Goal: Task Accomplishment & Management: Manage account settings

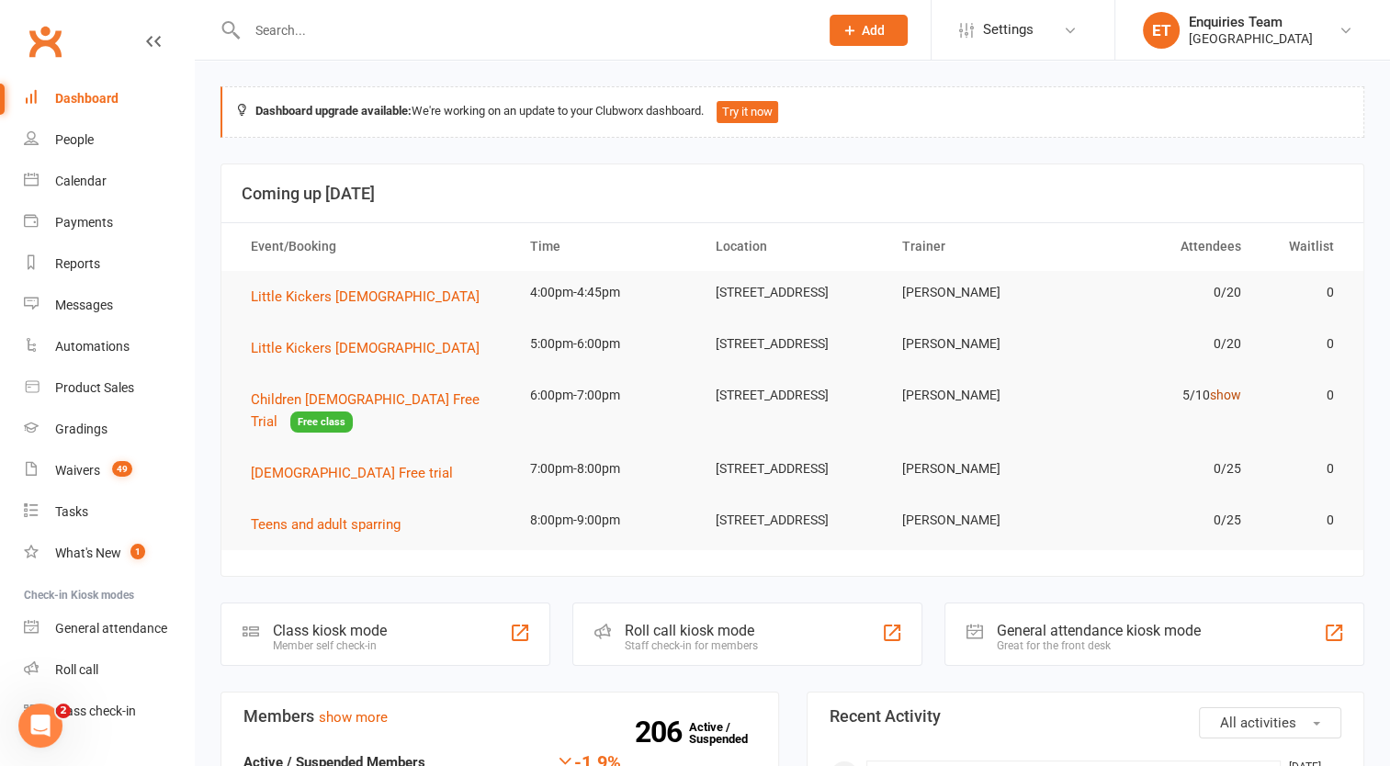
click at [1235, 402] on link "show" at bounding box center [1225, 395] width 31 height 15
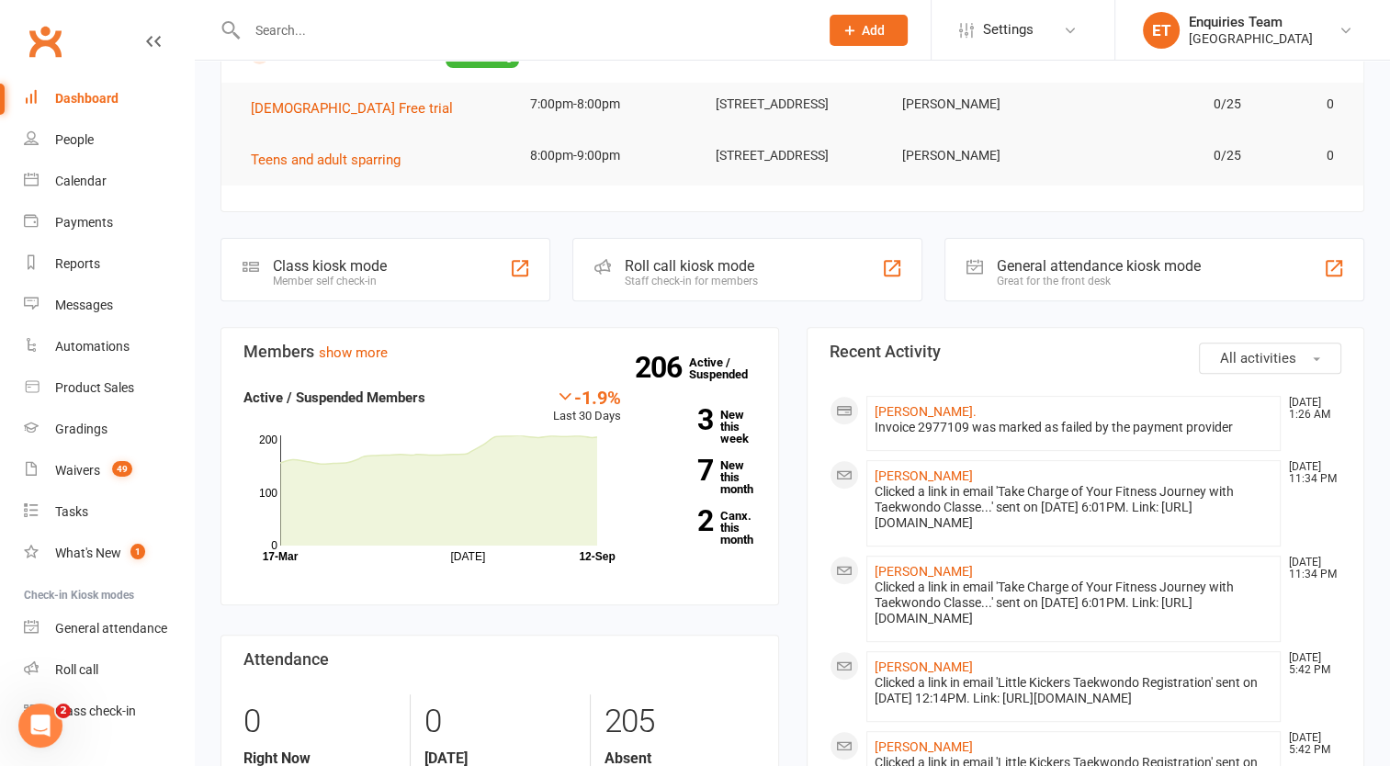
scroll to position [617, 0]
click at [92, 472] on div "Waivers" at bounding box center [77, 470] width 45 height 15
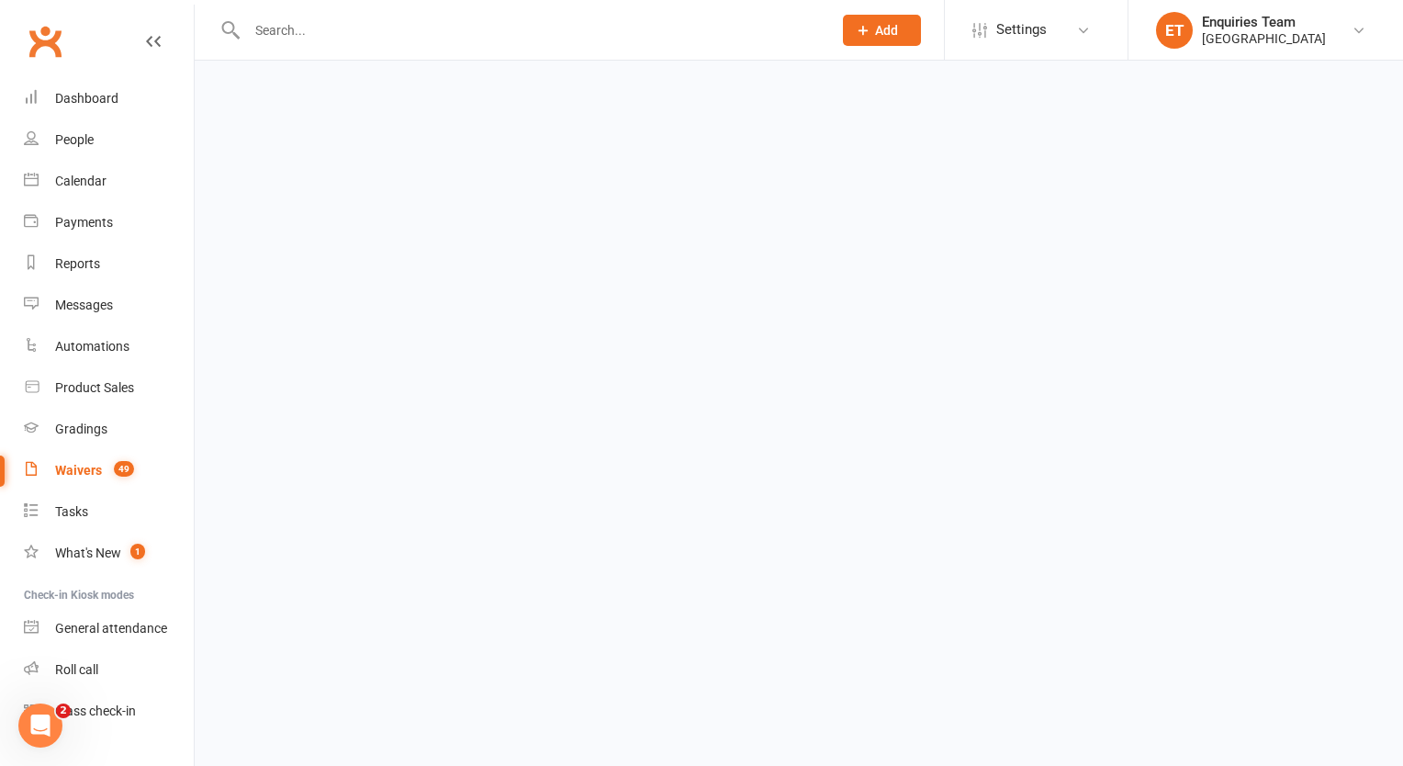
select select "100"
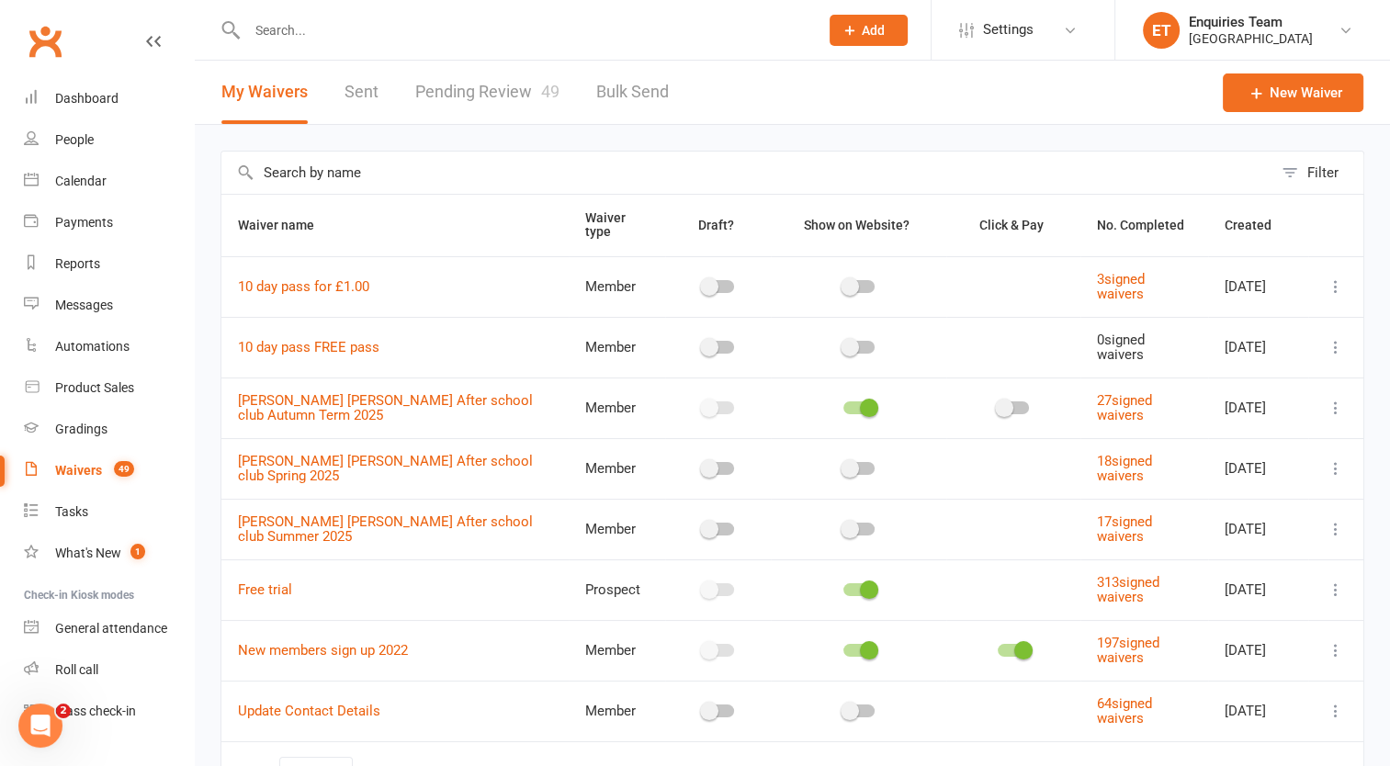
click at [513, 94] on link "Pending Review 49" at bounding box center [487, 92] width 144 height 63
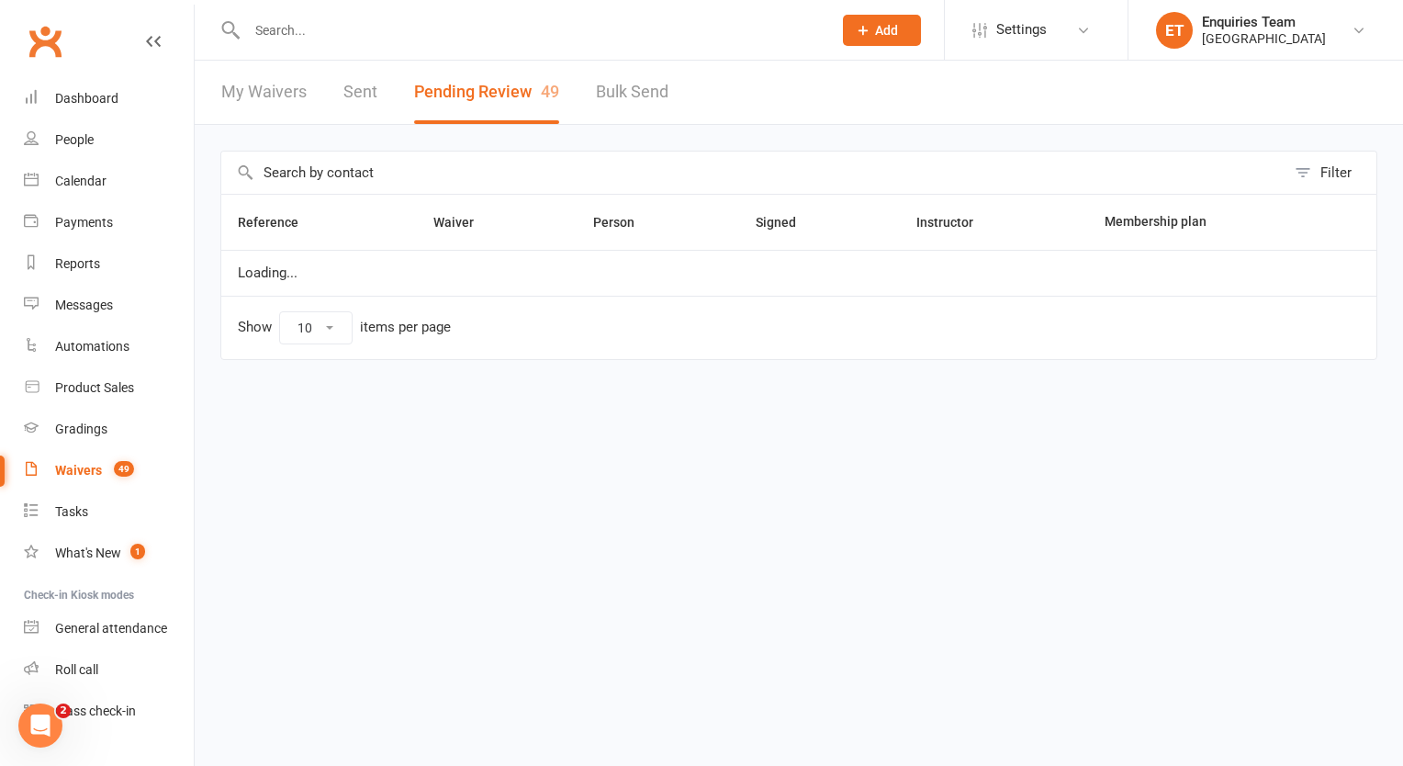
select select "50"
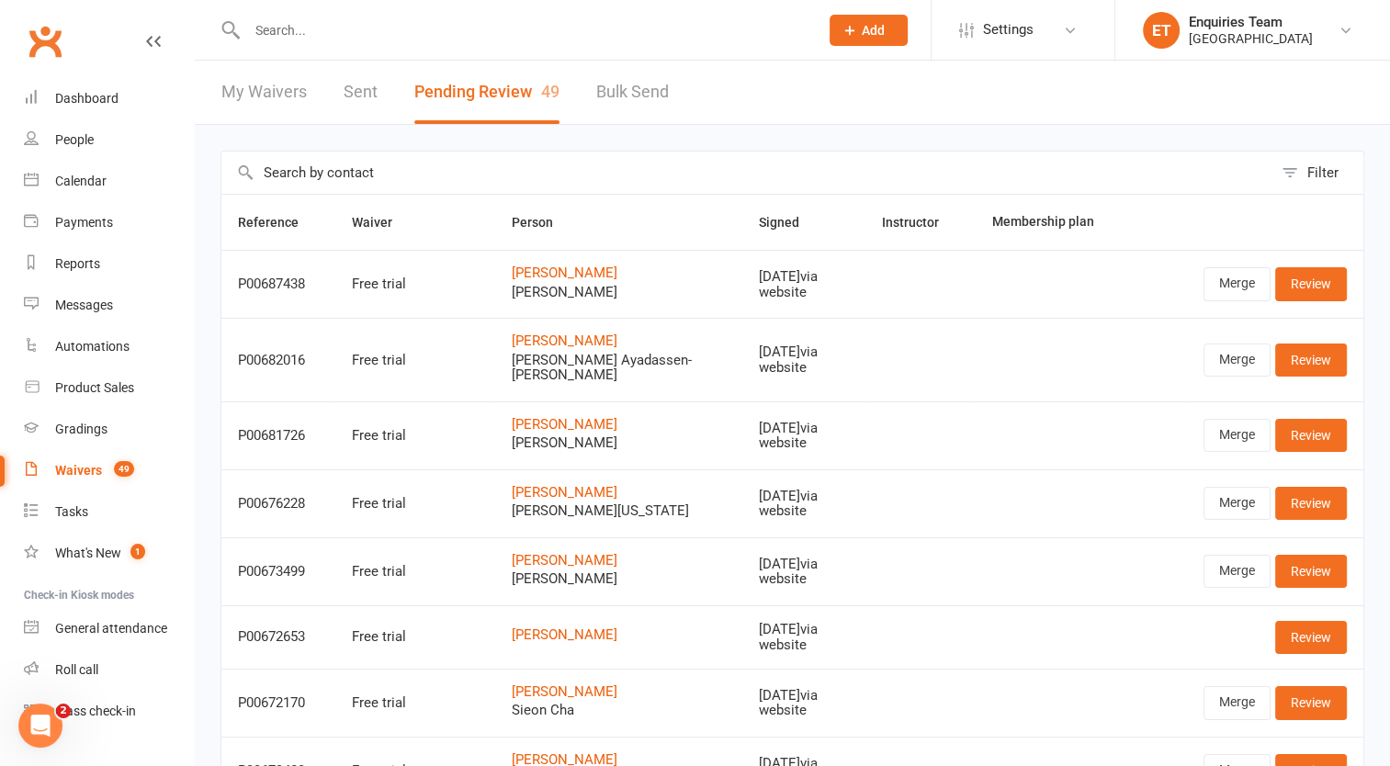
click at [268, 34] on input "text" at bounding box center [524, 30] width 564 height 26
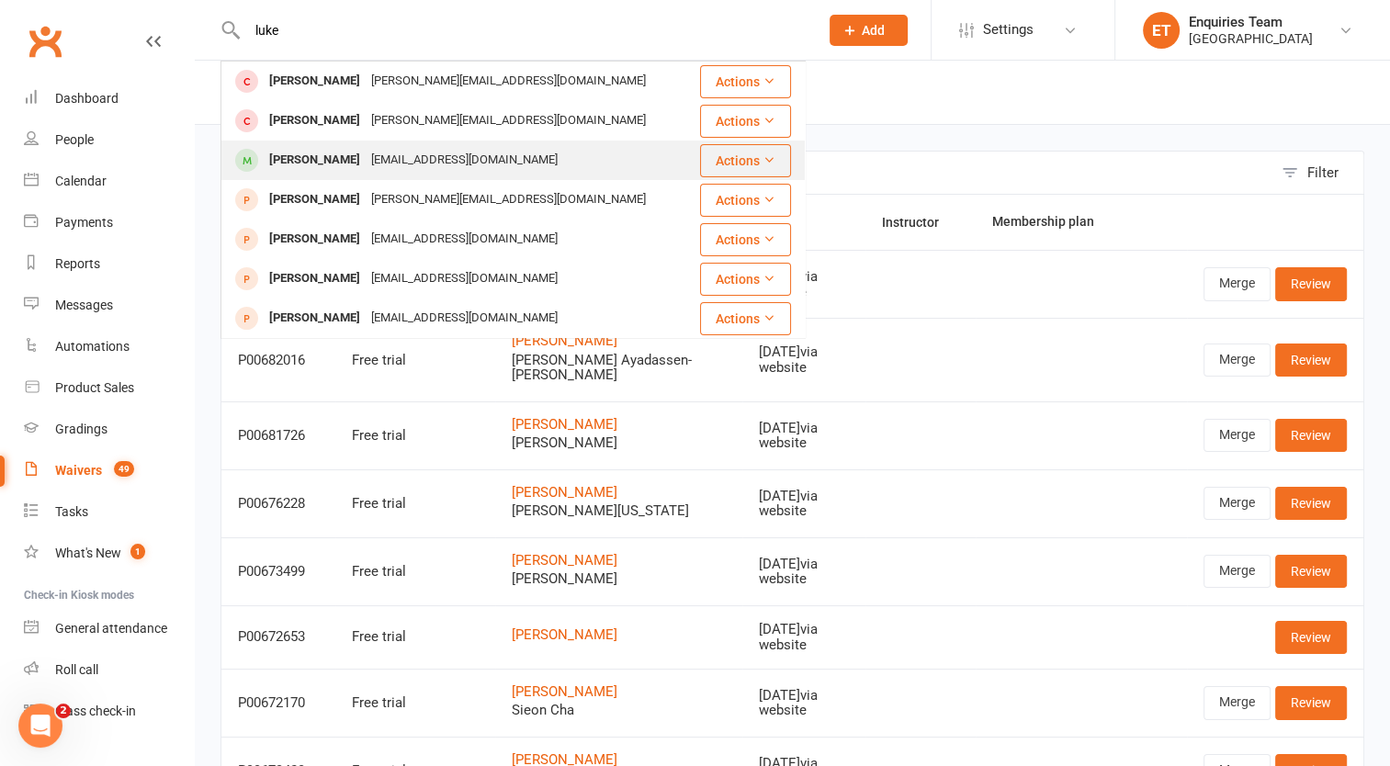
type input "luke"
click at [307, 153] on div "[PERSON_NAME]" at bounding box center [315, 160] width 102 height 27
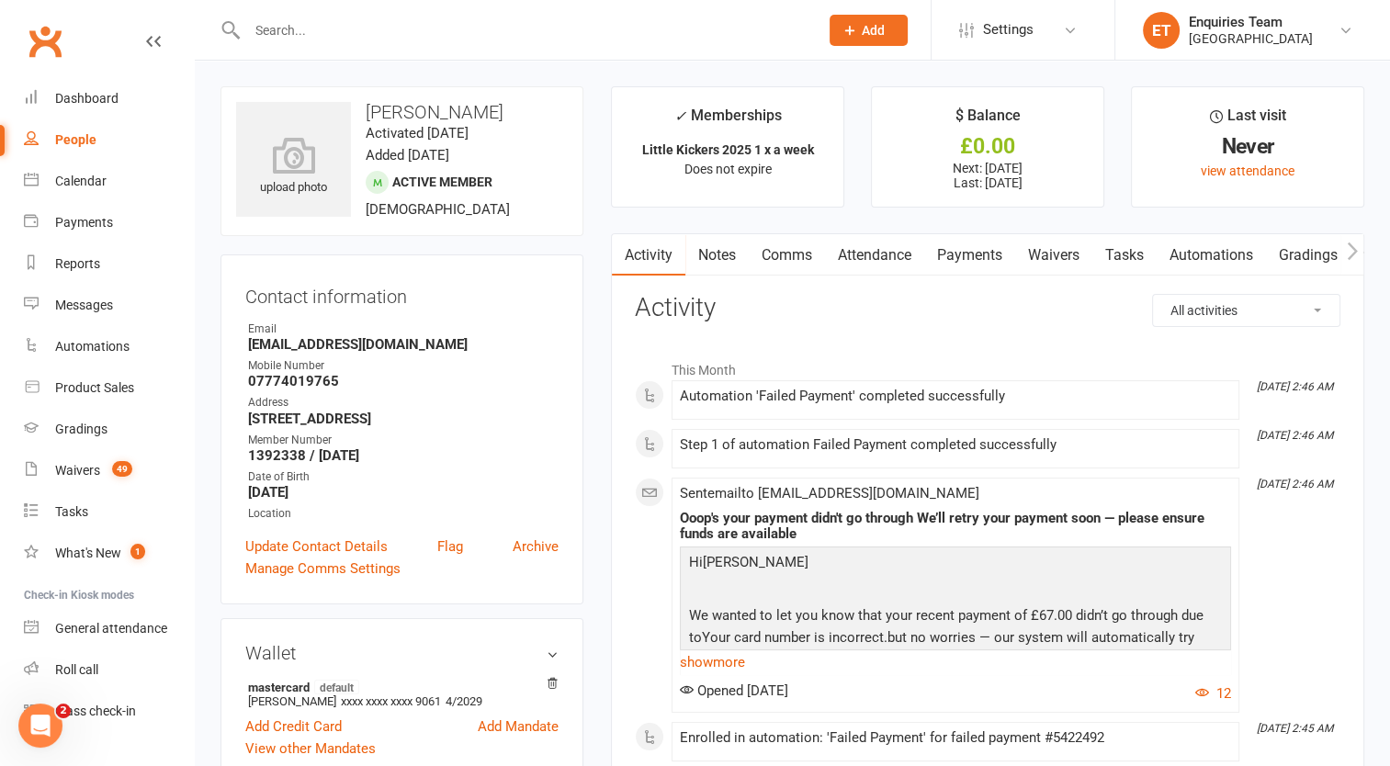
click at [975, 258] on link "Payments" at bounding box center [969, 255] width 91 height 42
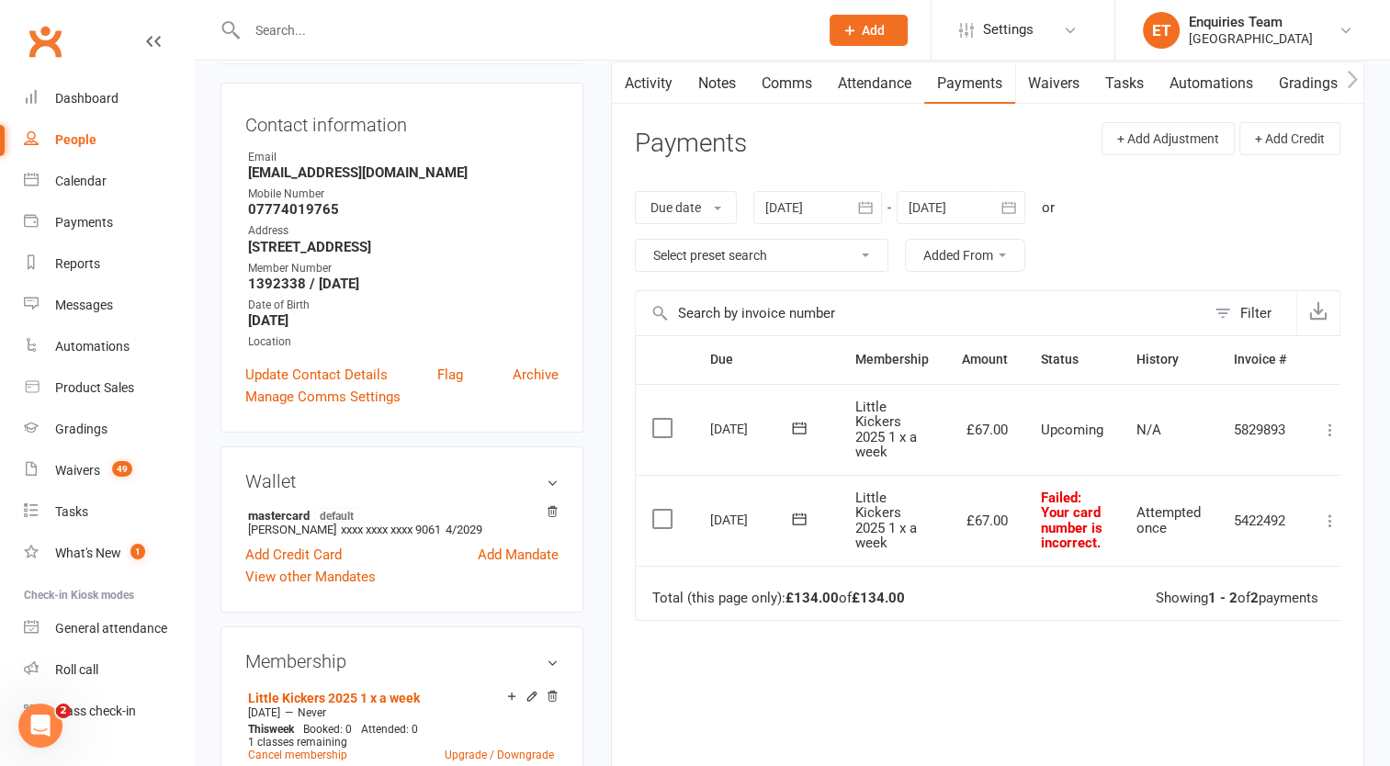
scroll to position [173, 0]
click at [788, 207] on div at bounding box center [817, 206] width 129 height 33
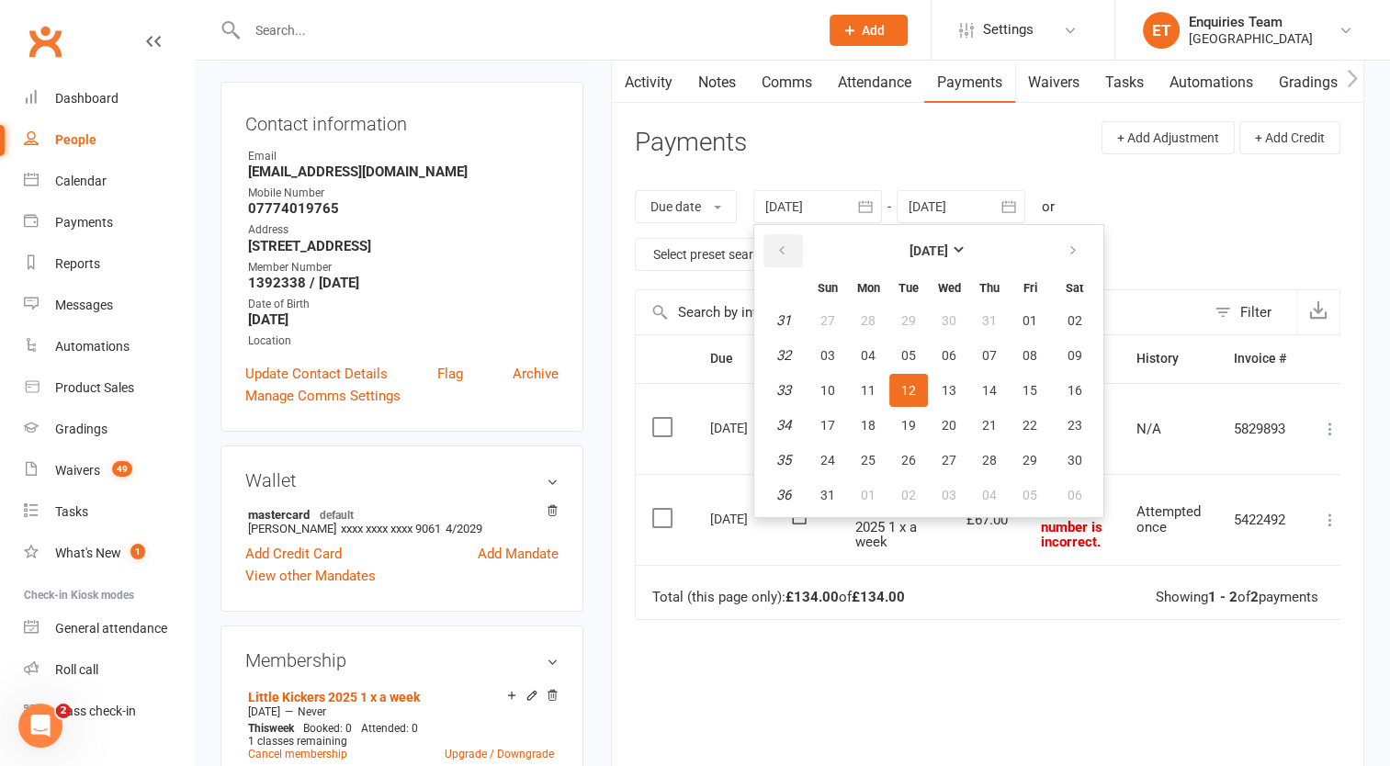
click at [783, 247] on icon "button" at bounding box center [781, 250] width 13 height 15
click at [914, 318] on span "01" at bounding box center [908, 320] width 15 height 15
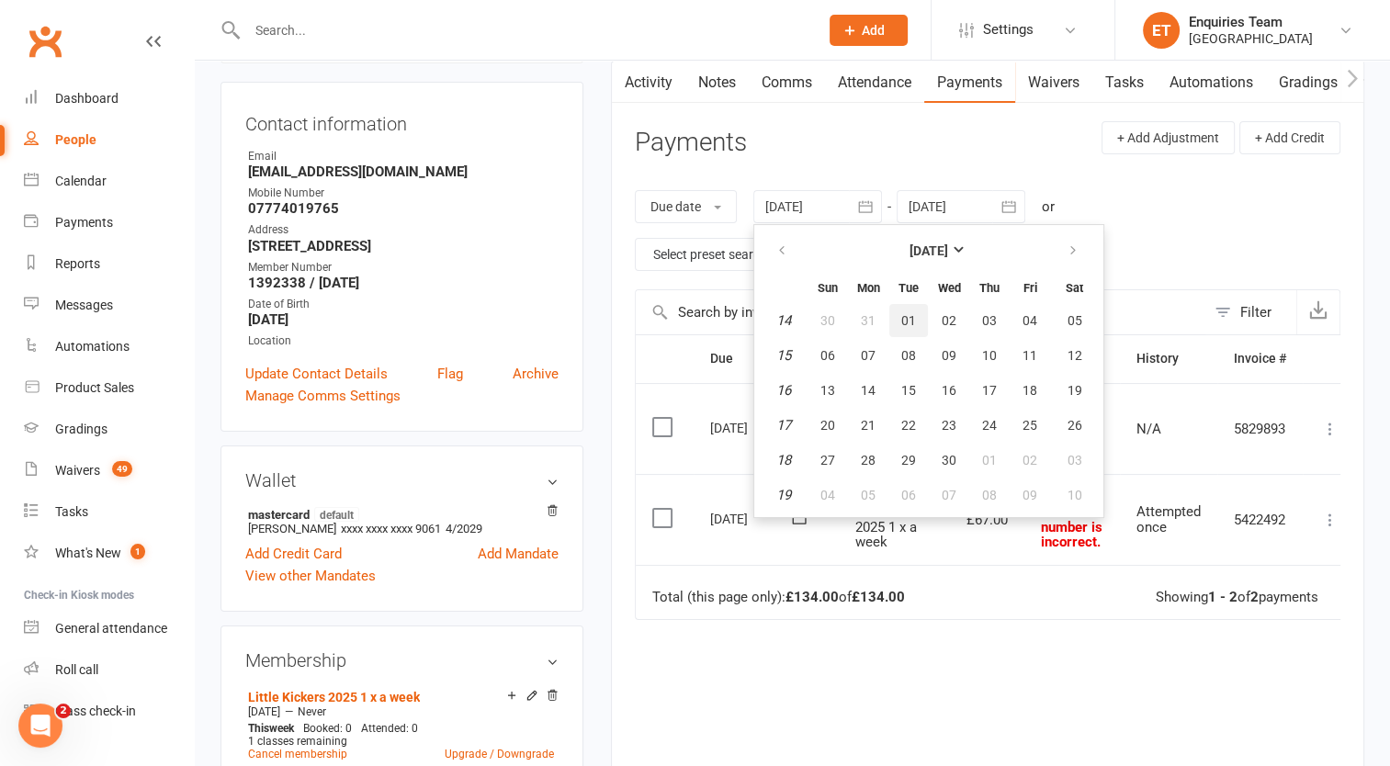
type input "[DATE]"
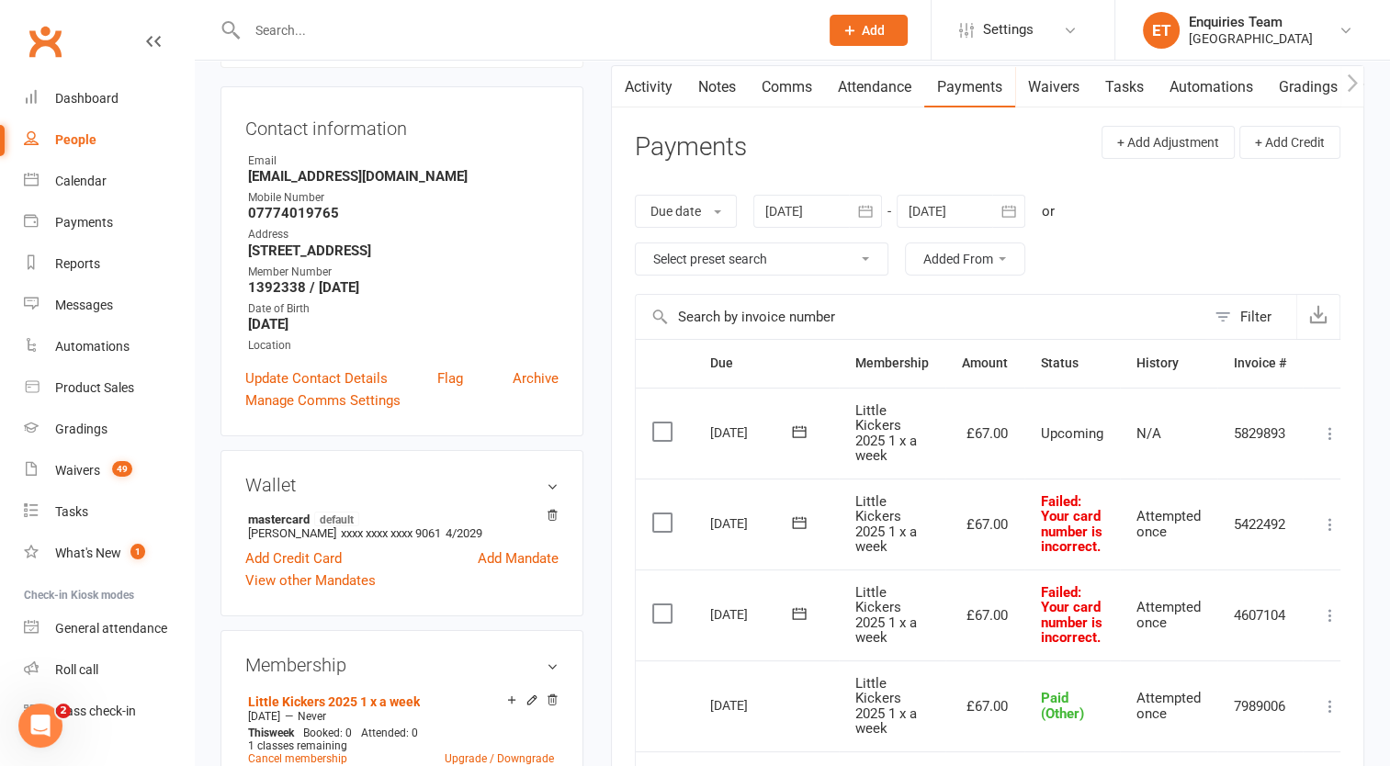
scroll to position [165, 0]
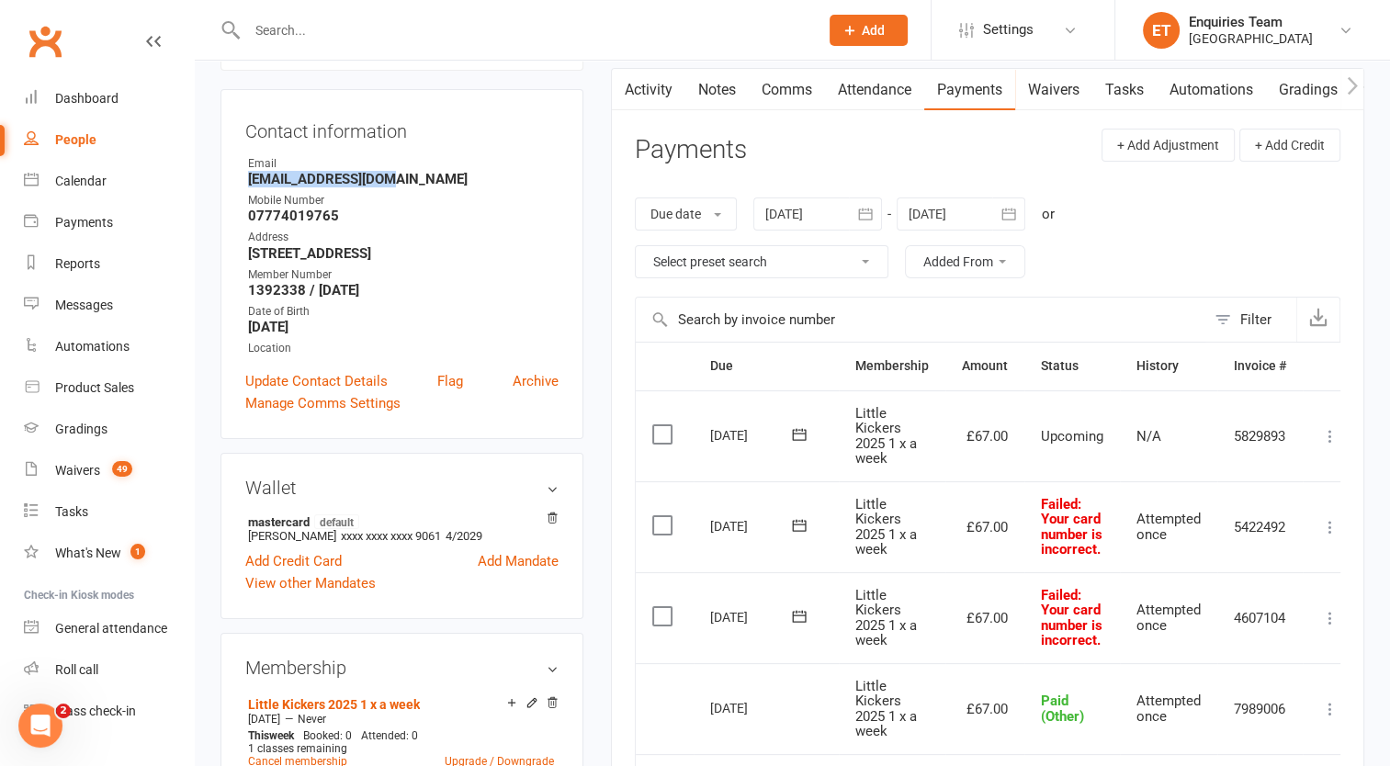
drag, startPoint x: 390, startPoint y: 178, endPoint x: 244, endPoint y: 177, distance: 146.0
click at [245, 177] on li "Email [EMAIL_ADDRESS][DOMAIN_NAME]" at bounding box center [401, 171] width 313 height 32
copy strong "[EMAIL_ADDRESS][DOMAIN_NAME]"
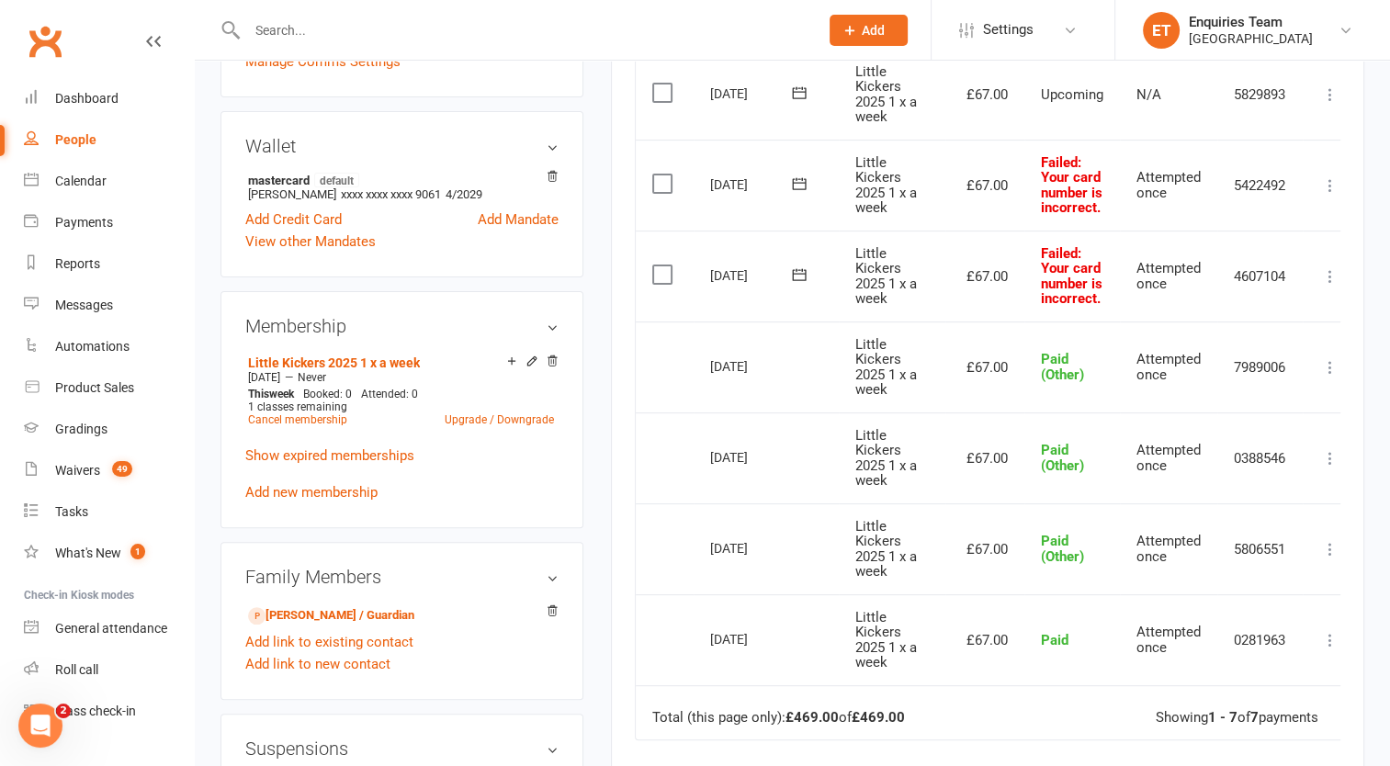
scroll to position [509, 0]
click at [552, 175] on icon at bounding box center [552, 174] width 13 height 13
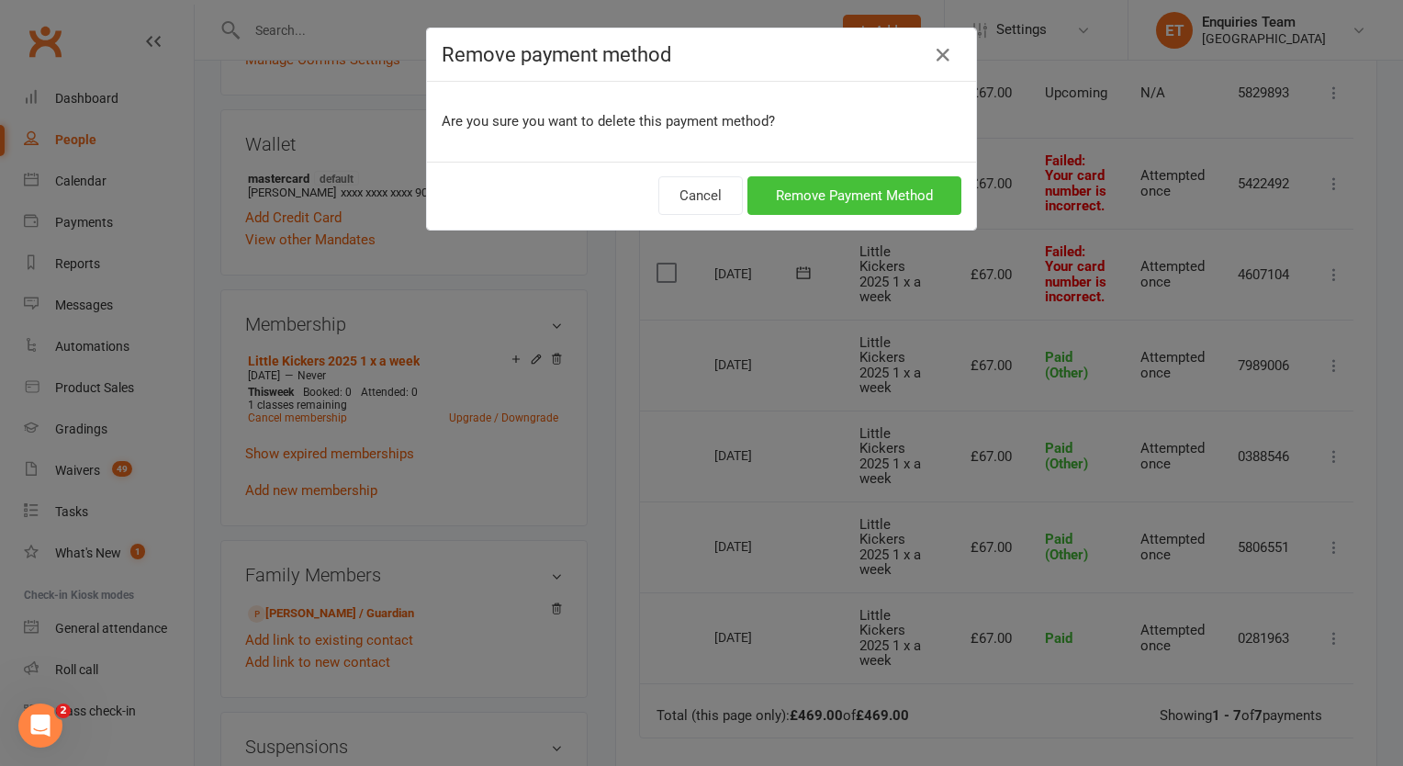
click at [851, 195] on button "Remove Payment Method" at bounding box center [855, 195] width 214 height 39
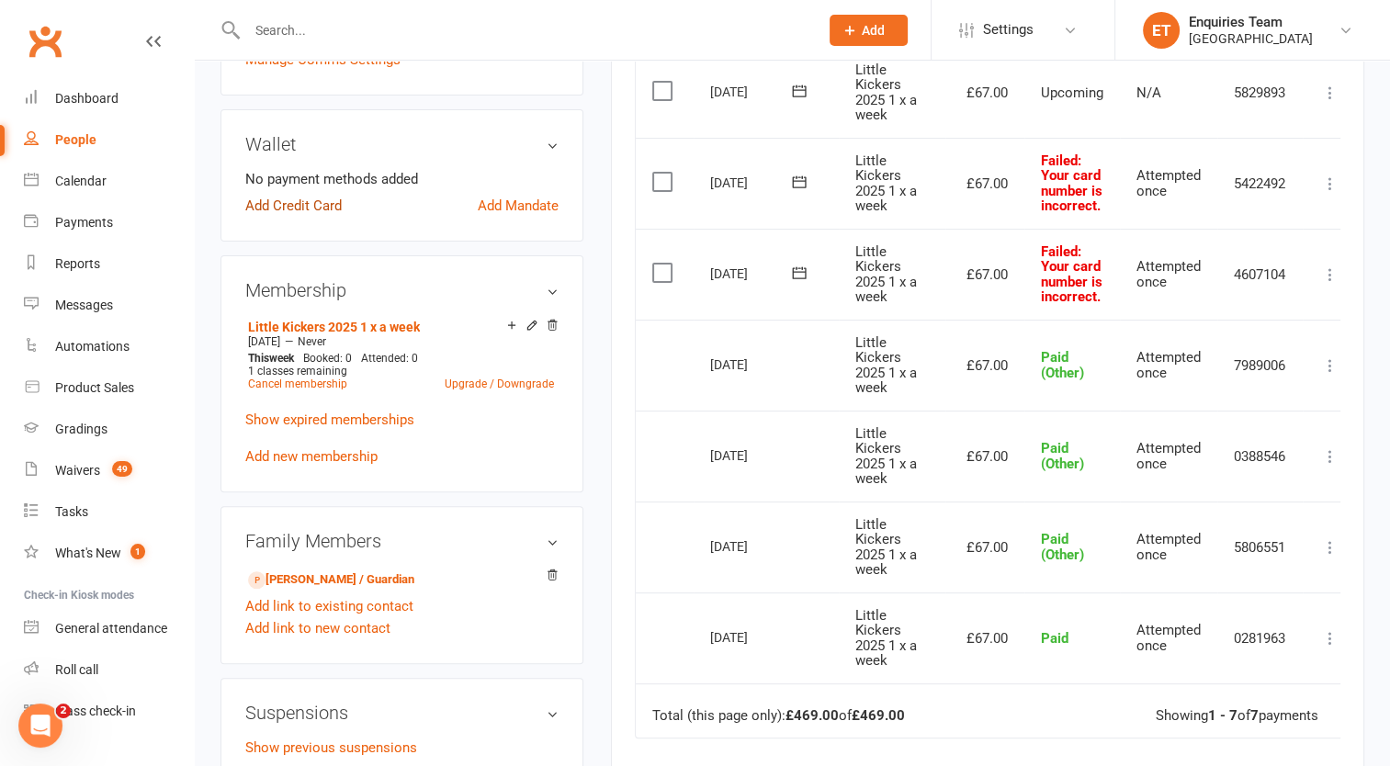
click at [289, 200] on link "Add Credit Card" at bounding box center [293, 206] width 96 height 22
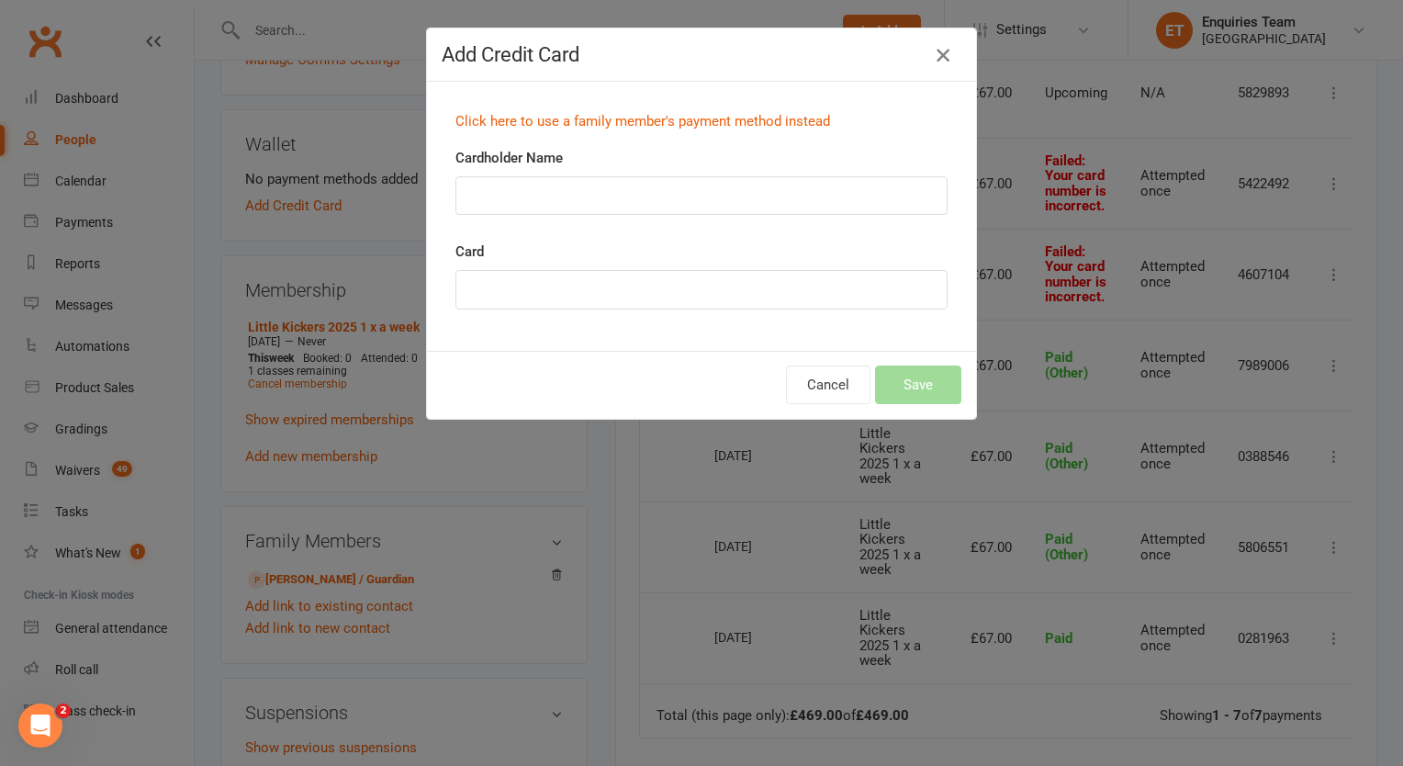
click at [941, 59] on icon "button" at bounding box center [943, 55] width 22 height 22
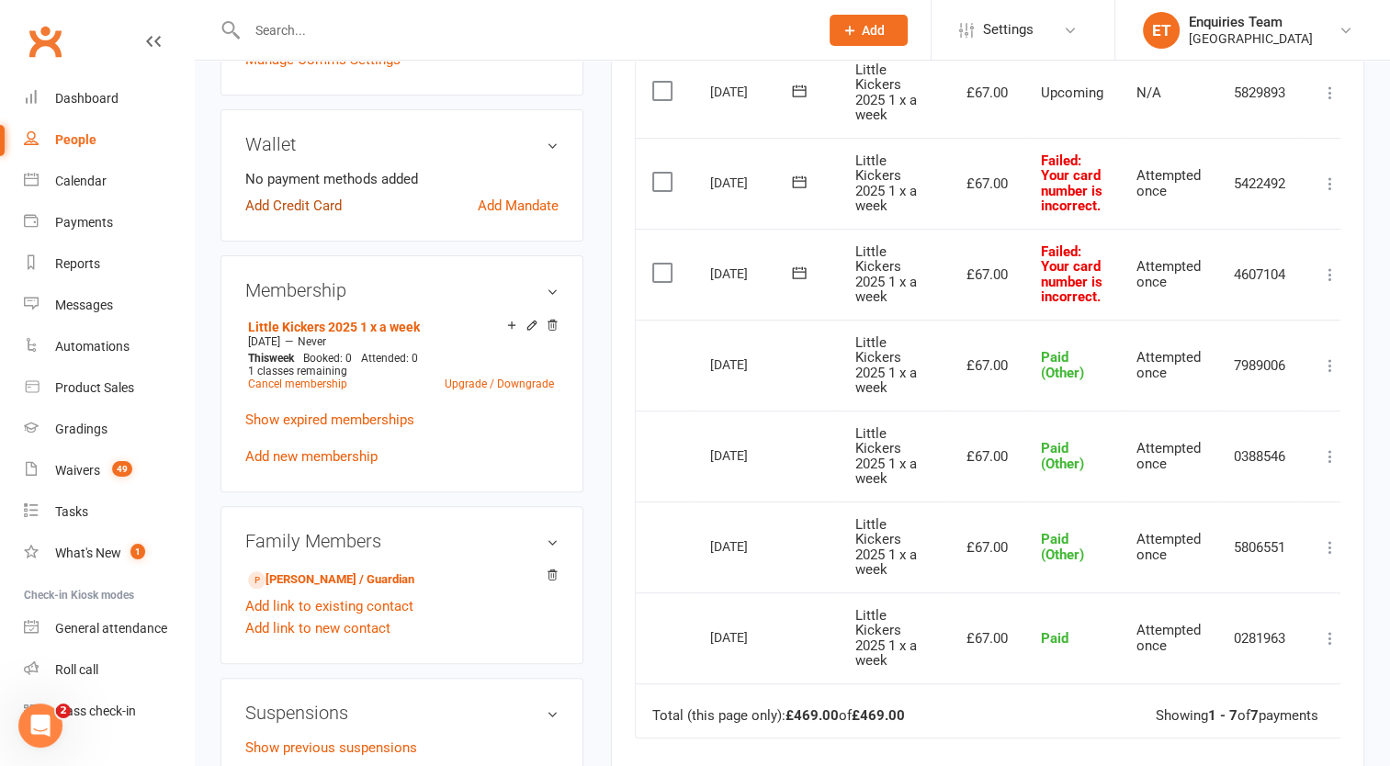
click at [308, 208] on link "Add Credit Card" at bounding box center [293, 206] width 96 height 22
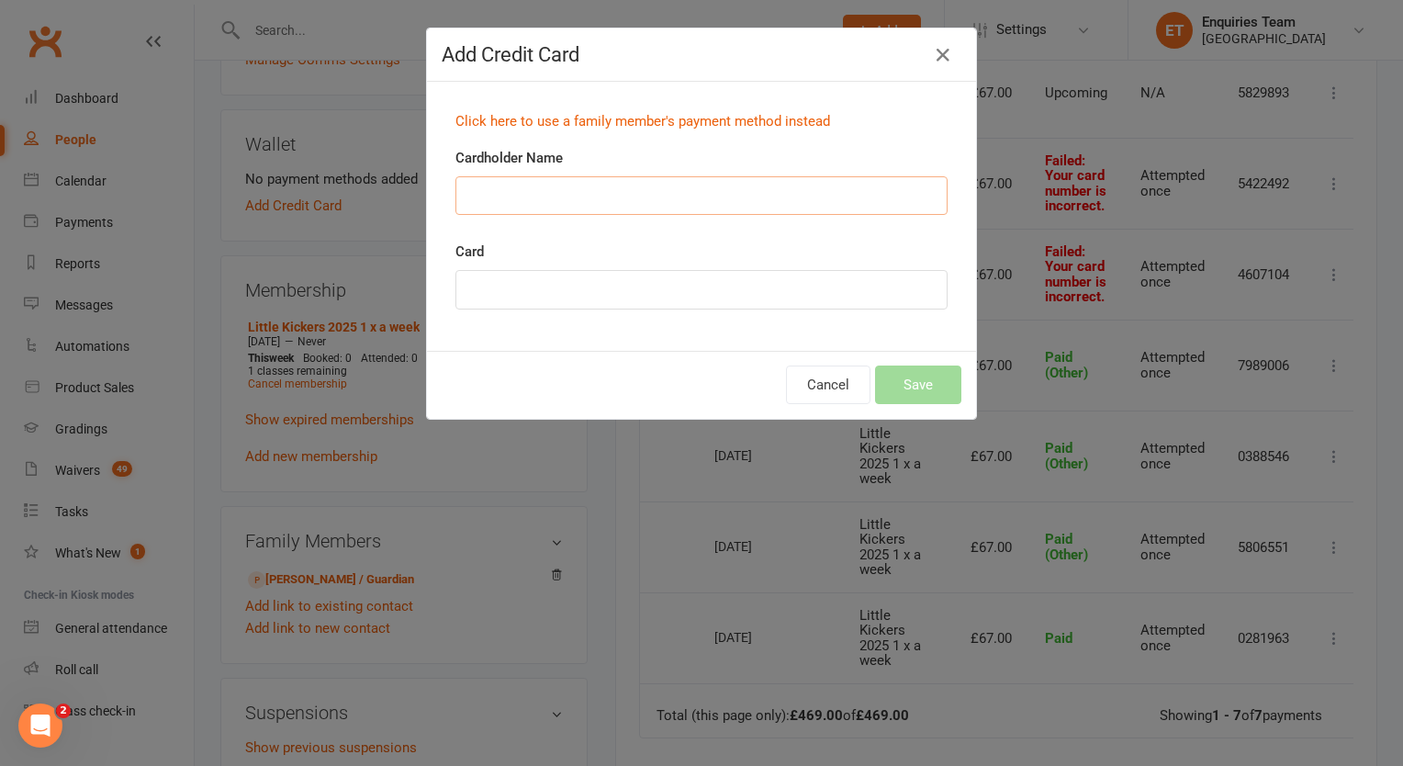
click at [497, 203] on input "Cardholder Name" at bounding box center [702, 195] width 492 height 39
type input "[PERSON_NAME]"
click at [940, 385] on button "Save" at bounding box center [918, 385] width 86 height 39
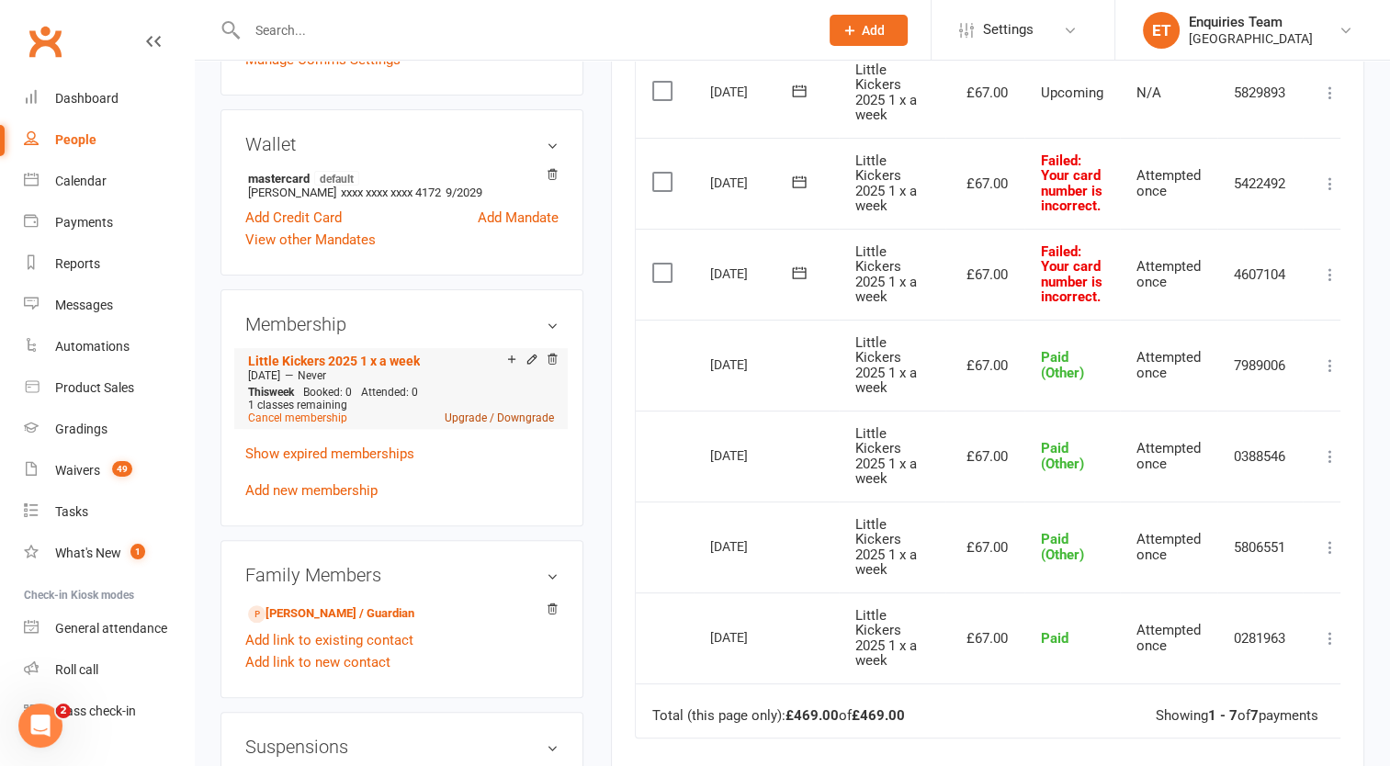
click at [474, 419] on link "Upgrade / Downgrade" at bounding box center [499, 417] width 109 height 13
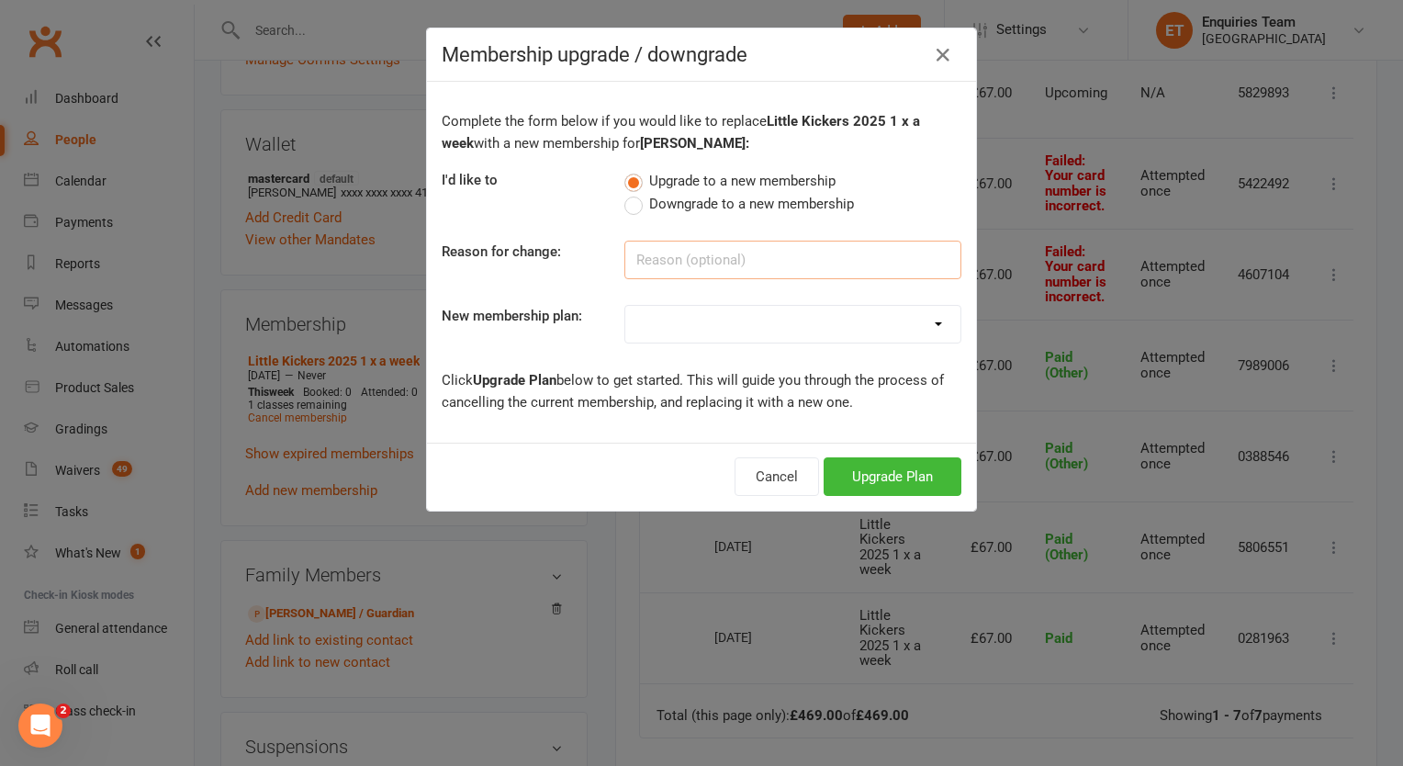
click at [685, 252] on input at bounding box center [793, 260] width 337 height 39
click at [684, 333] on select "Gold Plan 3 x a week 2020-21 Silver Plan 2 x a week 2020-21 Bronze Plan 1 x a w…" at bounding box center [792, 324] width 335 height 37
click at [678, 256] on input at bounding box center [793, 260] width 337 height 39
type input "Change age range"
click at [662, 321] on select "Gold Plan 3 x a week 2020-21 Silver Plan 2 x a week 2020-21 Bronze Plan 1 x a w…" at bounding box center [792, 324] width 335 height 37
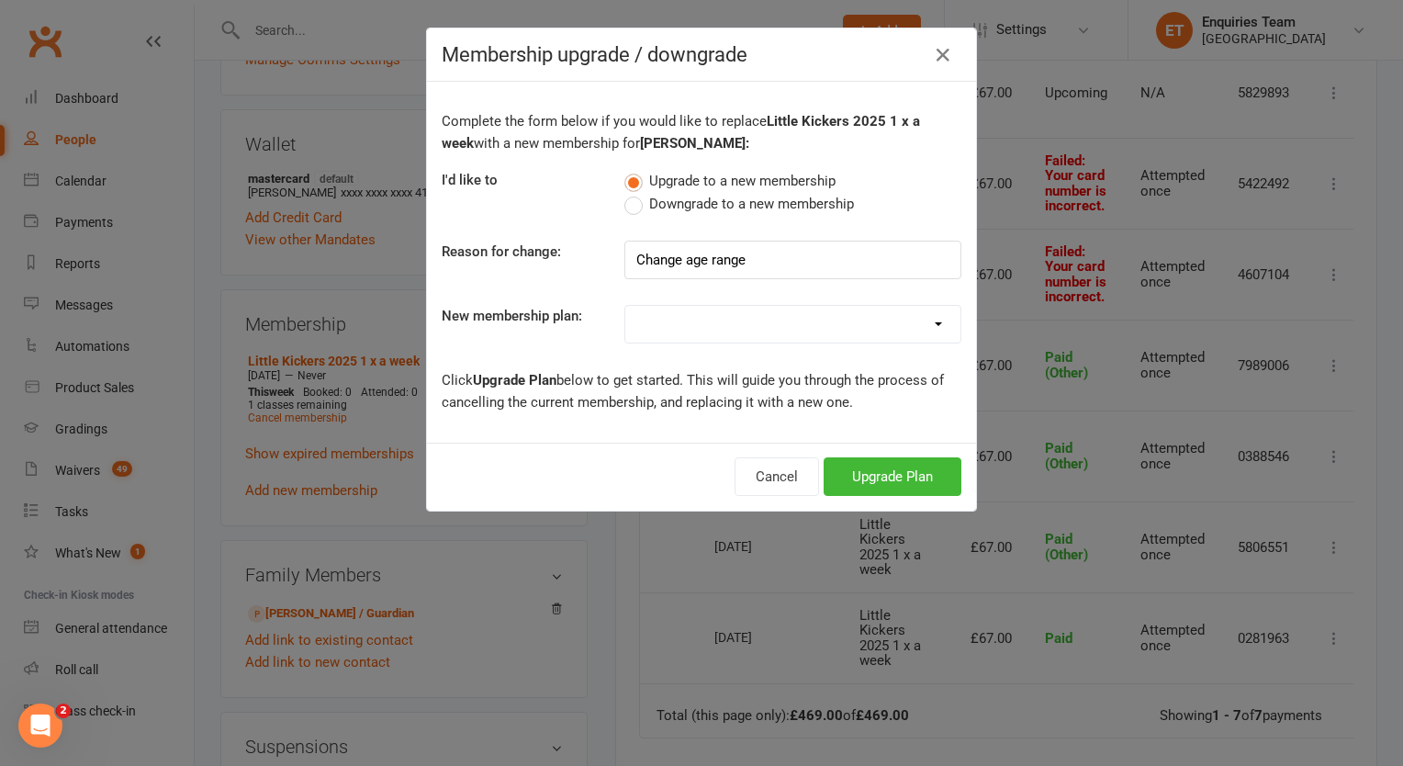
select select "11"
click at [625, 306] on select "Gold Plan 3 x a week 2020-21 Silver Plan 2 x a week 2020-21 Bronze Plan 1 x a w…" at bounding box center [792, 324] width 335 height 37
click at [875, 467] on button "Upgrade Plan" at bounding box center [893, 476] width 138 height 39
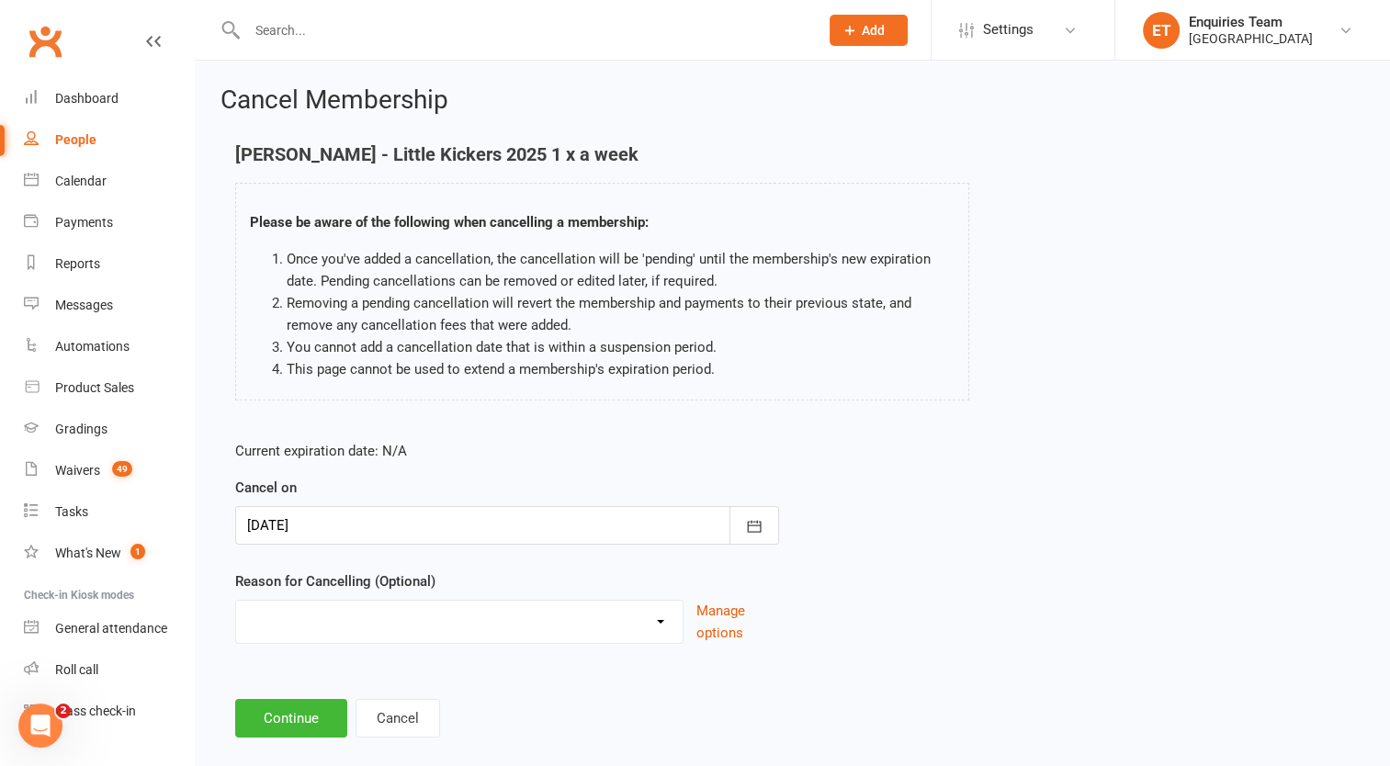
scroll to position [26, 0]
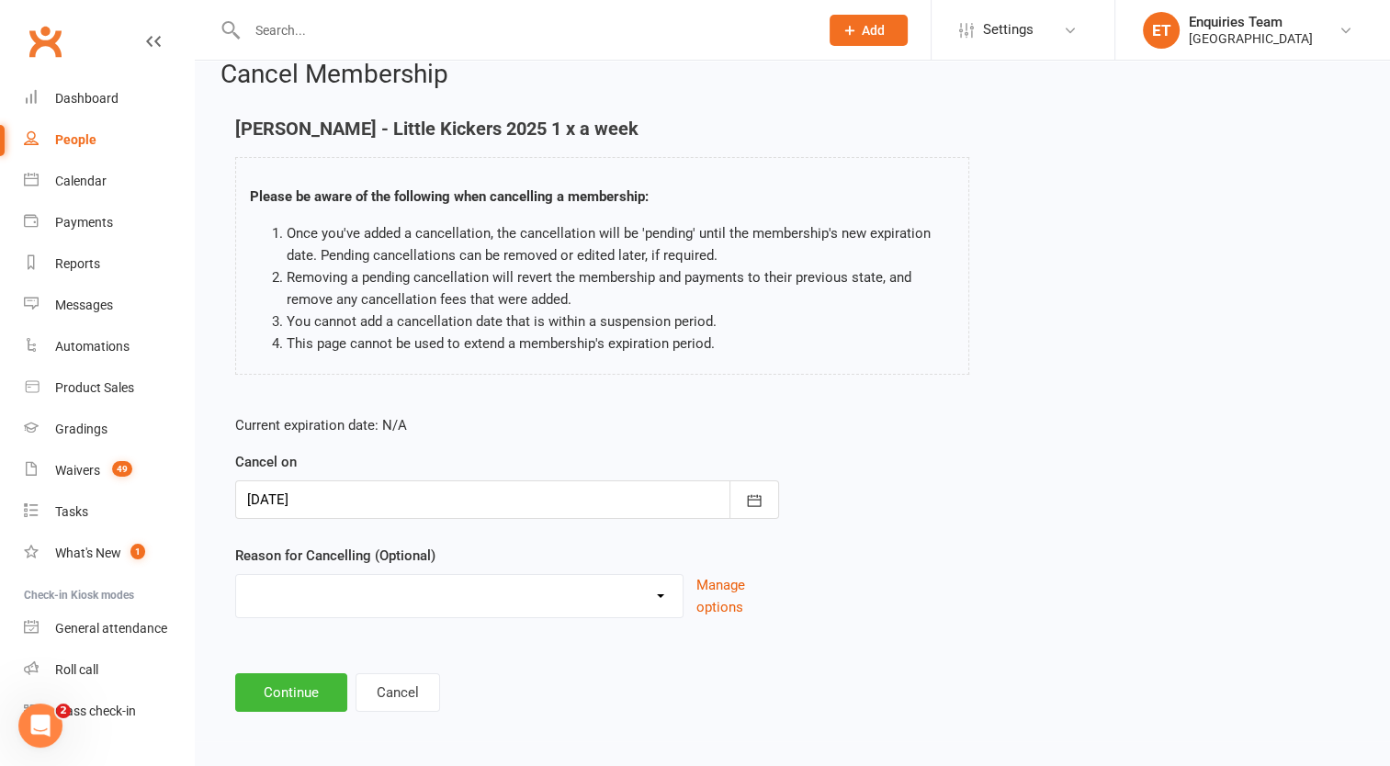
click at [338, 498] on div at bounding box center [507, 499] width 544 height 39
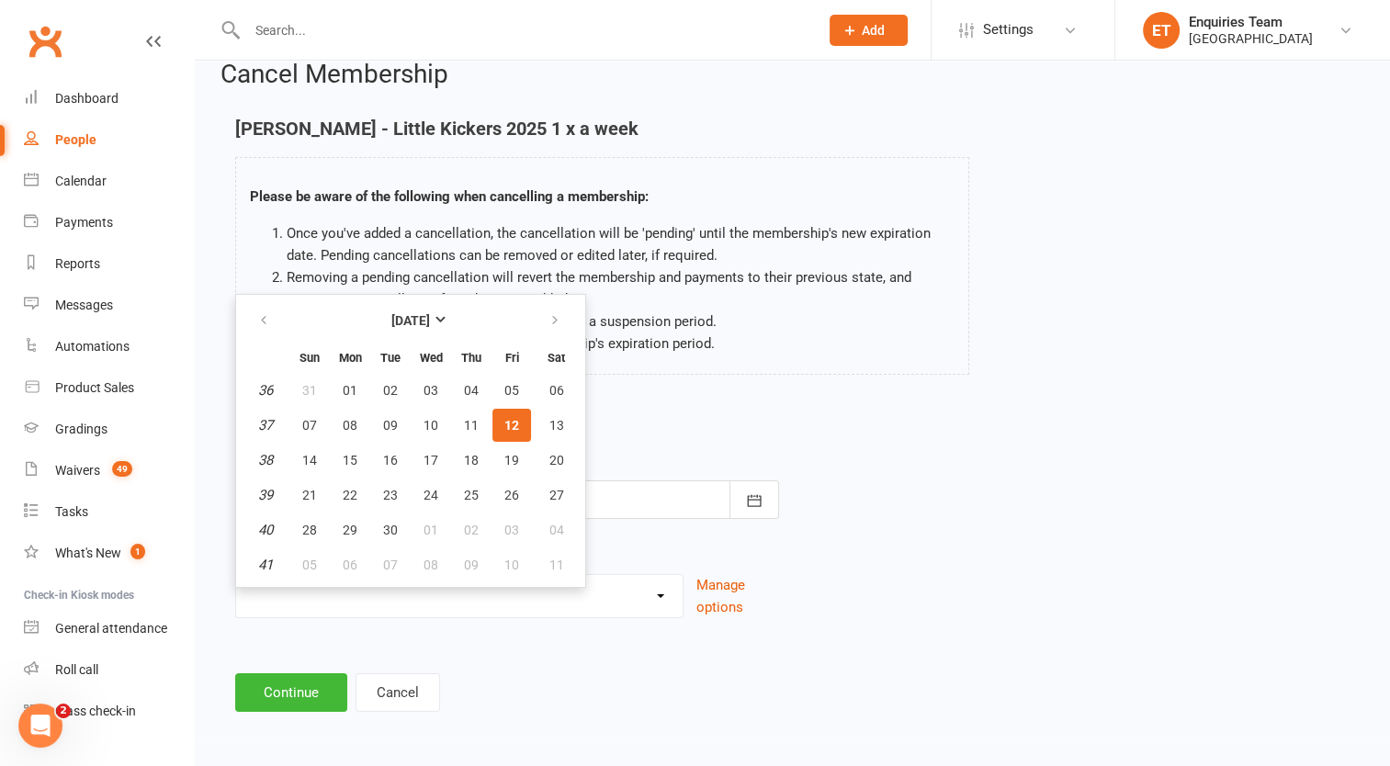
click at [504, 428] on span "12" at bounding box center [511, 425] width 15 height 15
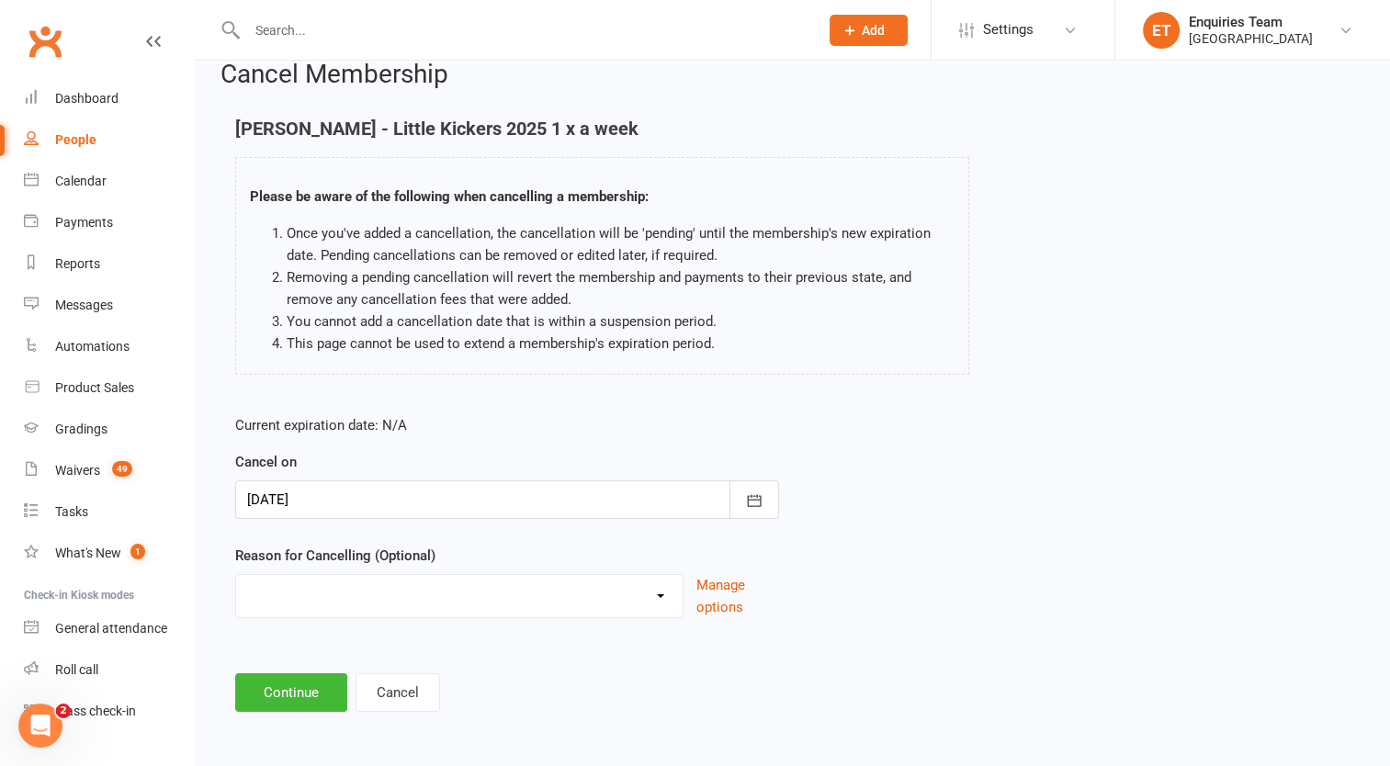
click at [375, 604] on select "away from [GEOGRAPHIC_DATA] for few months change date of monthly payment to th…" at bounding box center [459, 593] width 446 height 37
select select "11"
click at [236, 575] on select "away from [GEOGRAPHIC_DATA] for few months change date of monthly payment to th…" at bounding box center [459, 593] width 446 height 37
click at [323, 498] on div at bounding box center [507, 499] width 544 height 39
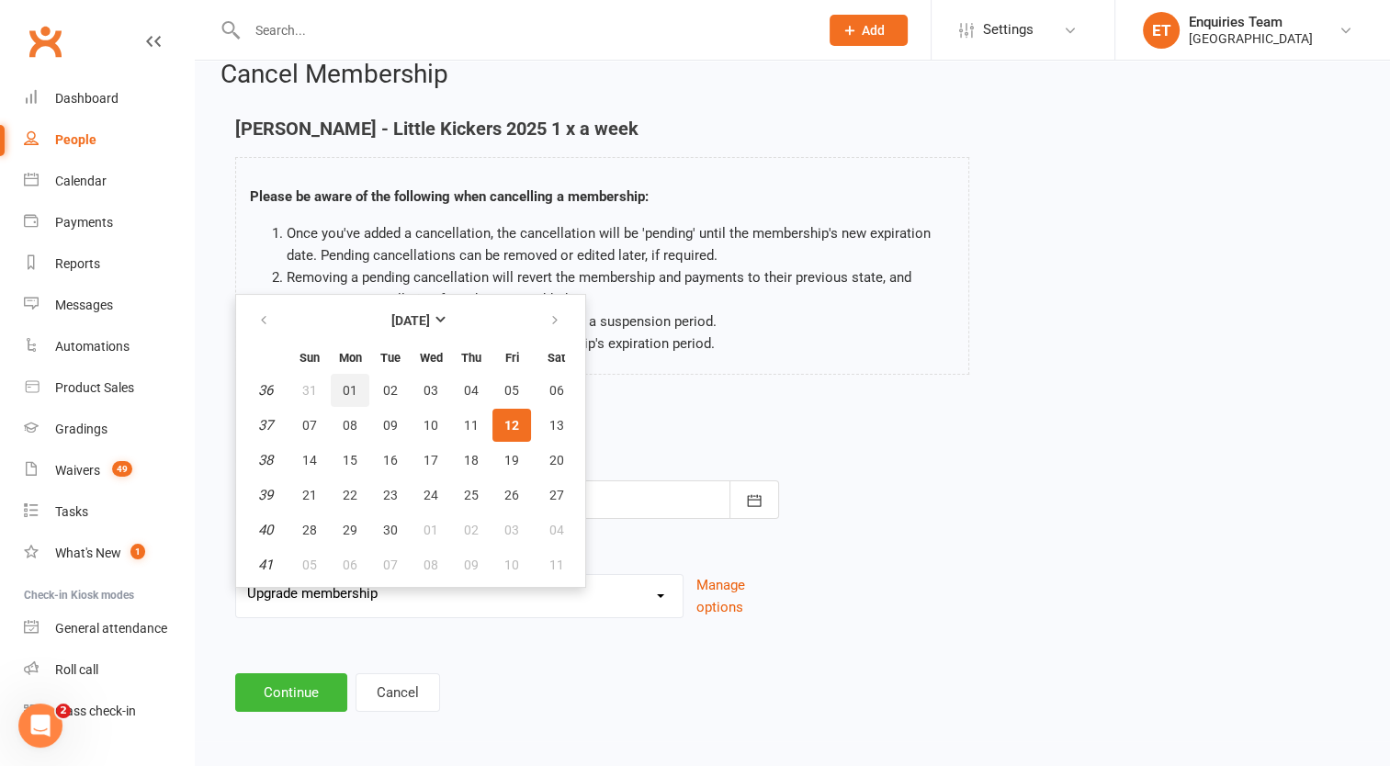
click at [353, 388] on span "01" at bounding box center [350, 390] width 15 height 15
type input "[DATE]"
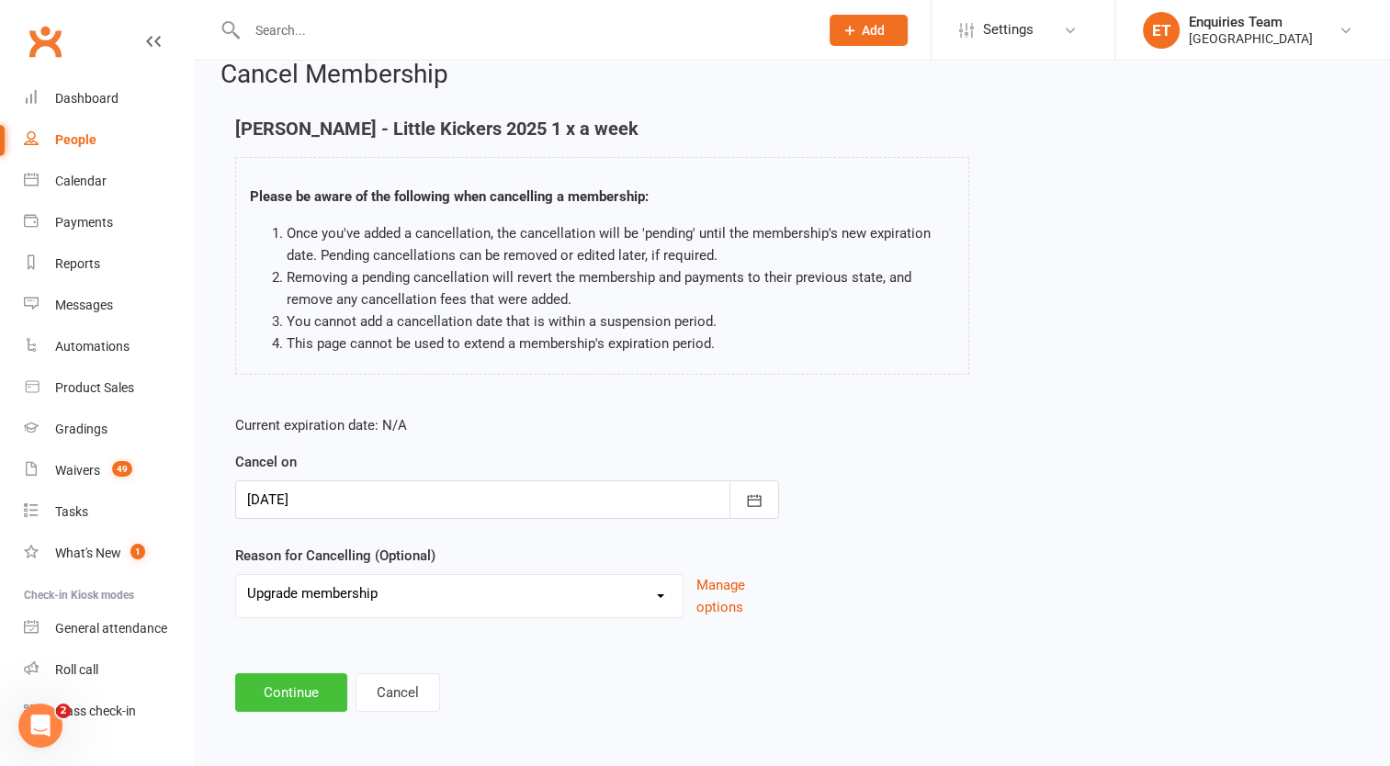
click at [290, 689] on button "Continue" at bounding box center [291, 692] width 112 height 39
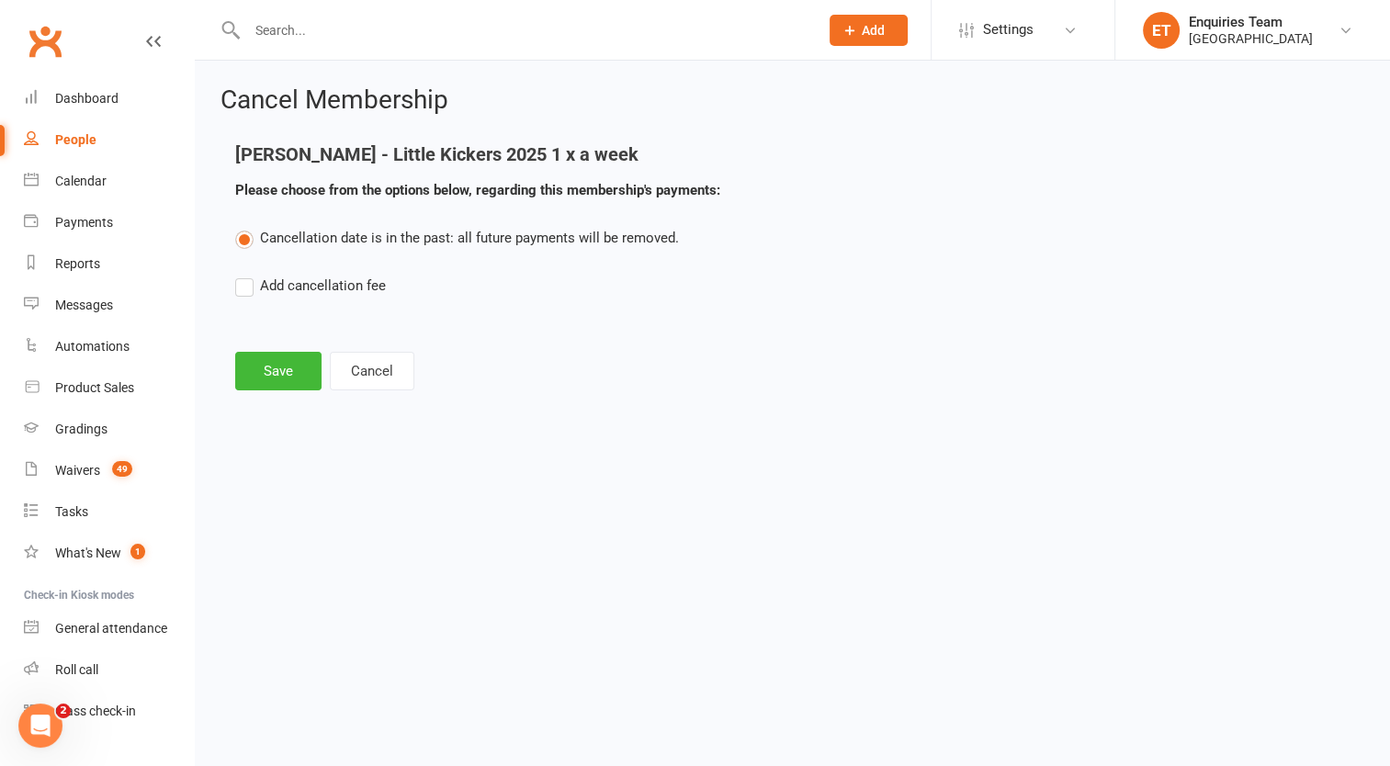
scroll to position [0, 0]
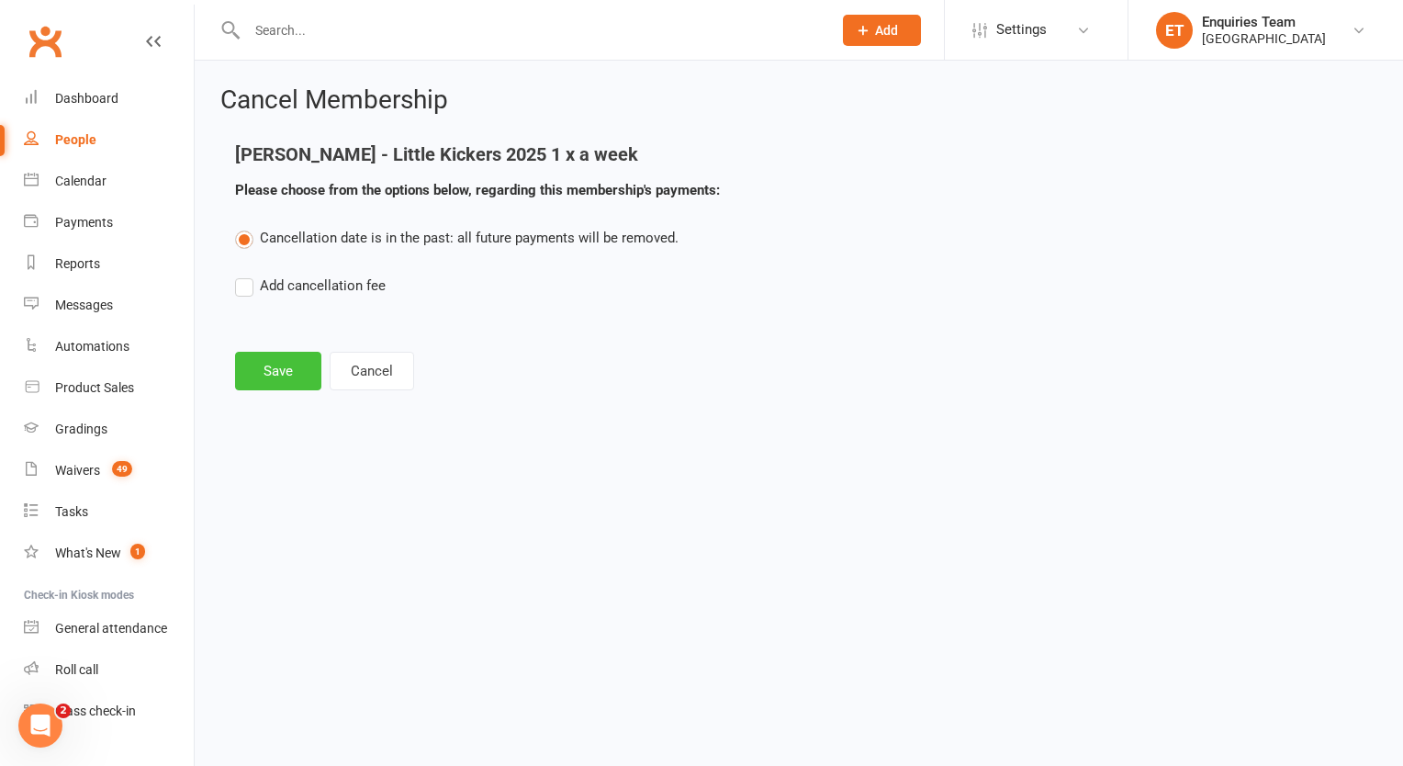
click at [273, 366] on button "Save" at bounding box center [278, 371] width 86 height 39
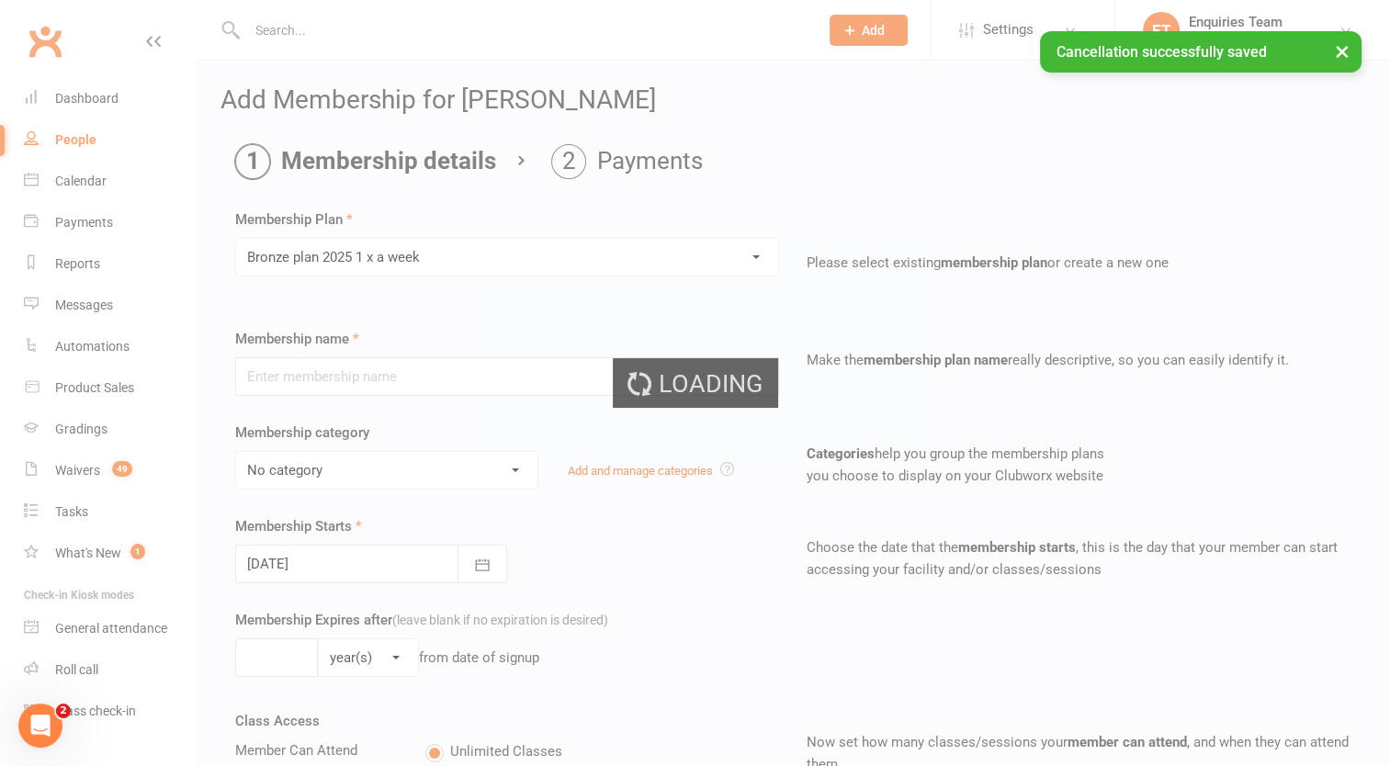
type input "Bronze plan 2025 1 x a week"
select select "6"
type input "0"
type input "1"
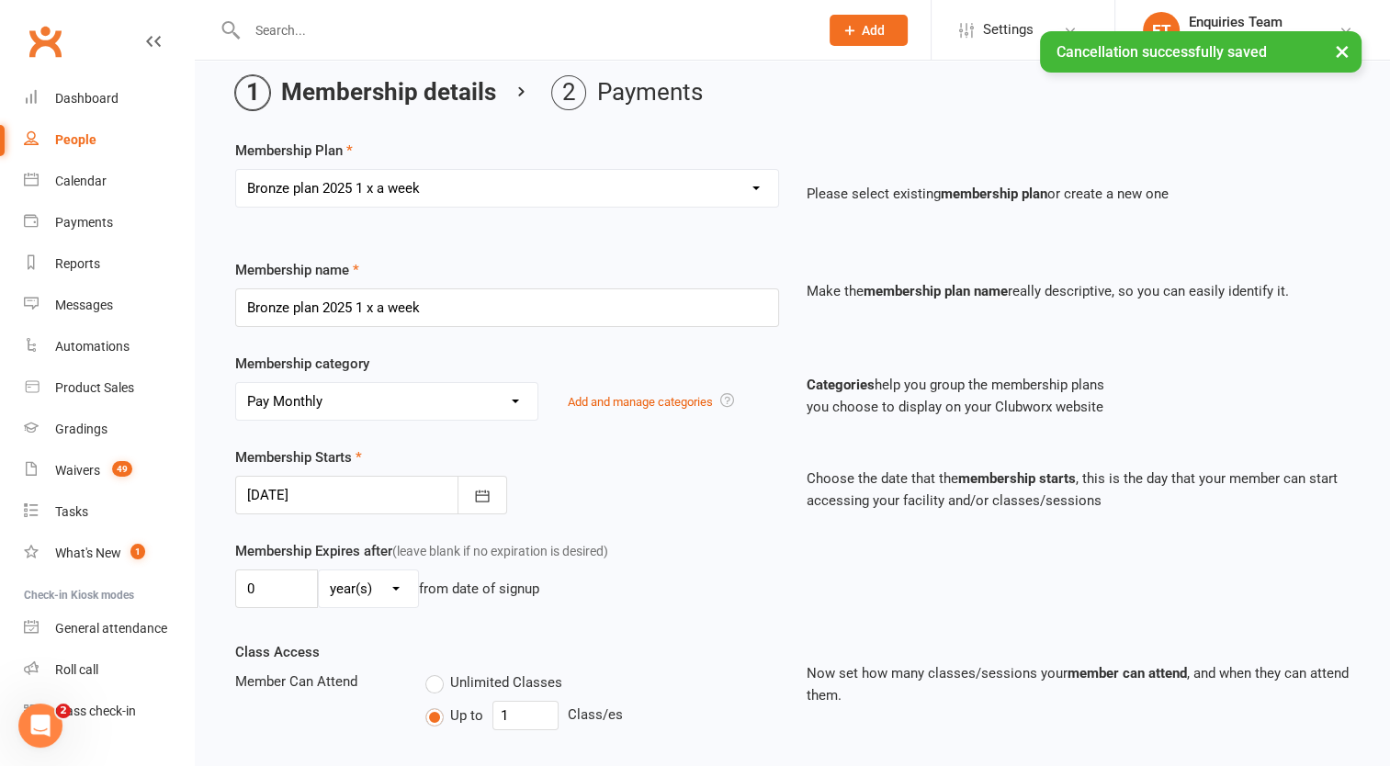
scroll to position [70, 0]
click at [306, 488] on div at bounding box center [371, 494] width 272 height 39
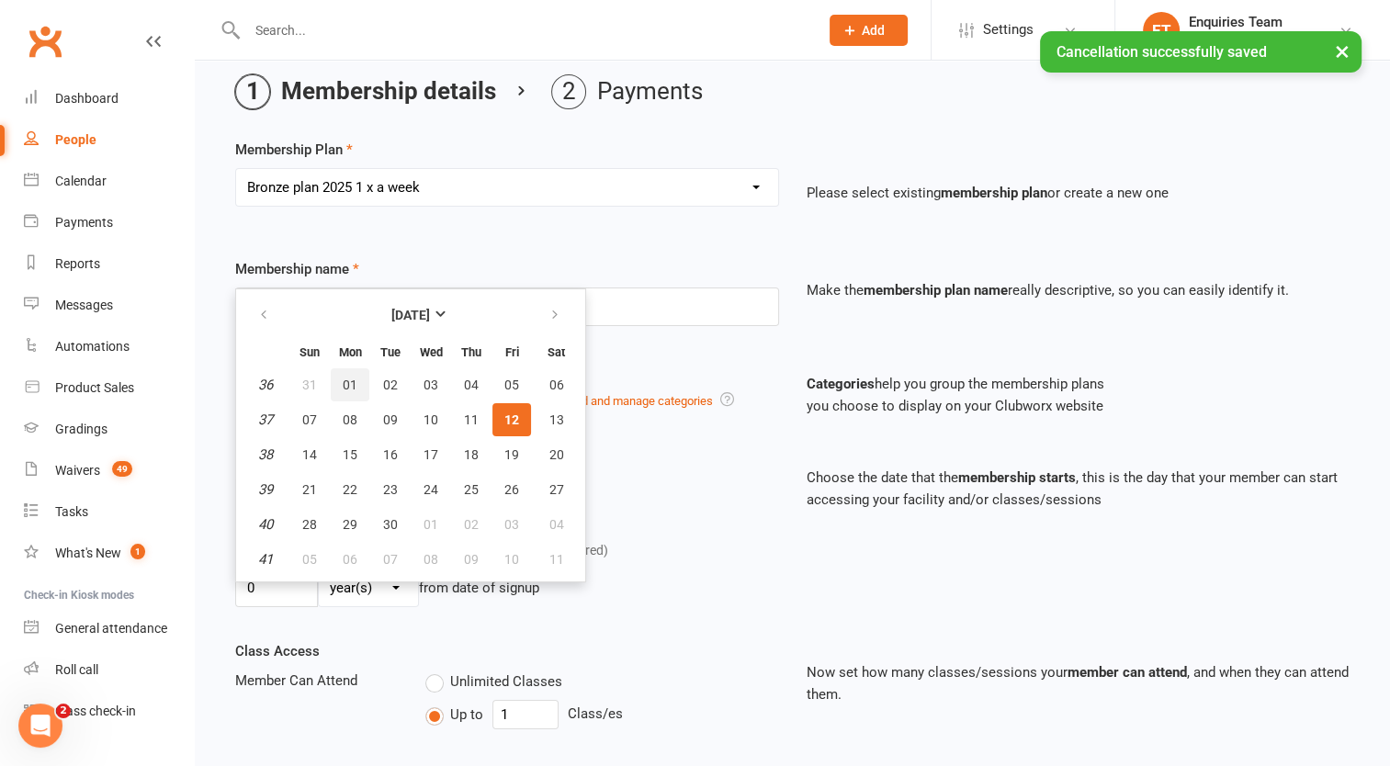
click at [345, 385] on span "01" at bounding box center [350, 384] width 15 height 15
type input "[DATE]"
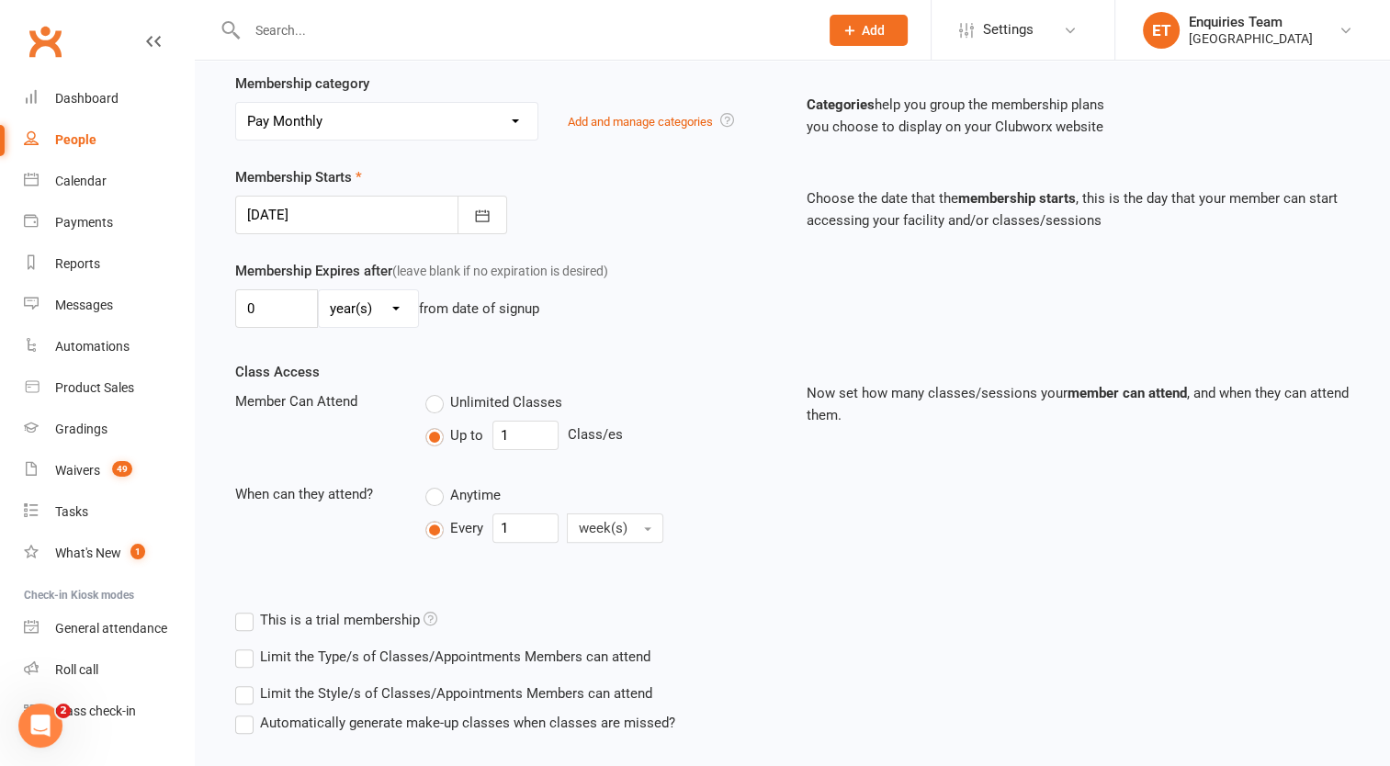
scroll to position [459, 0]
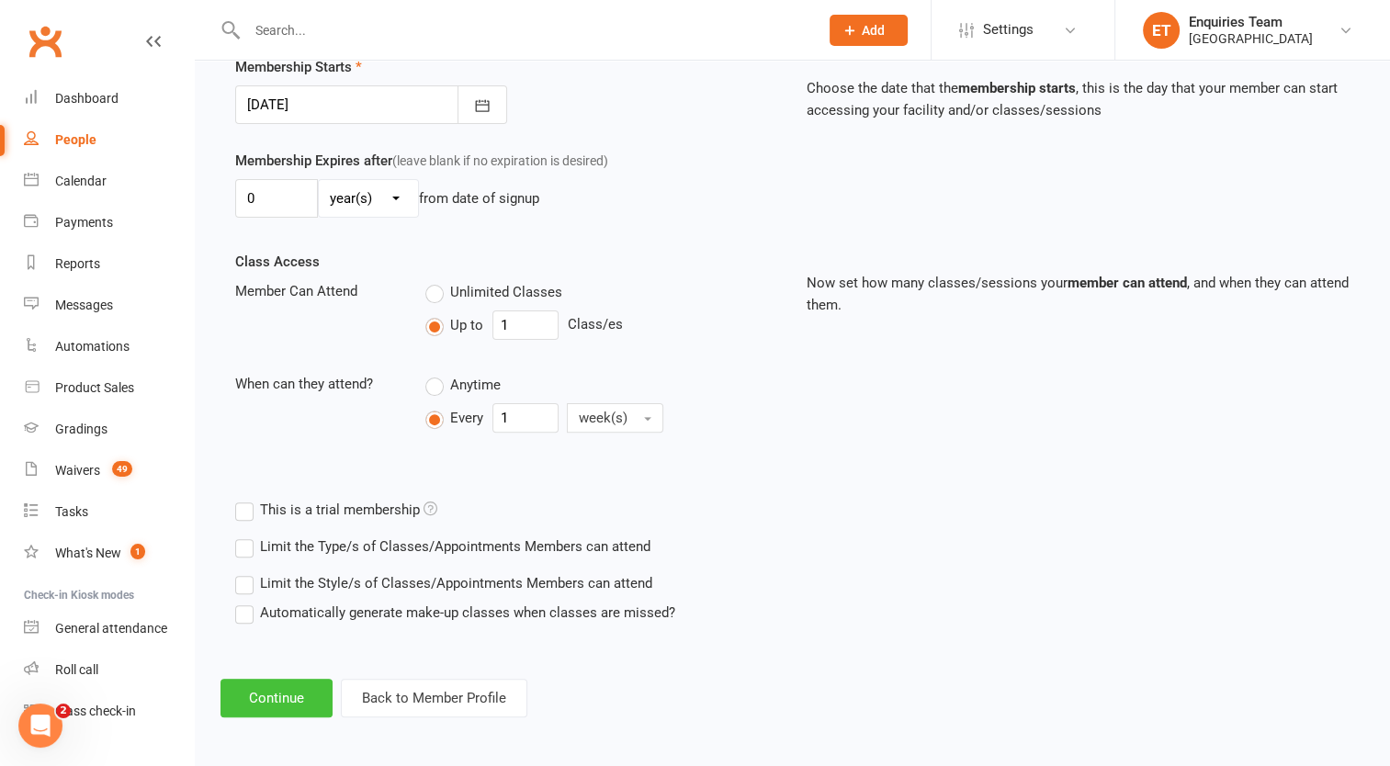
click at [270, 696] on button "Continue" at bounding box center [276, 698] width 112 height 39
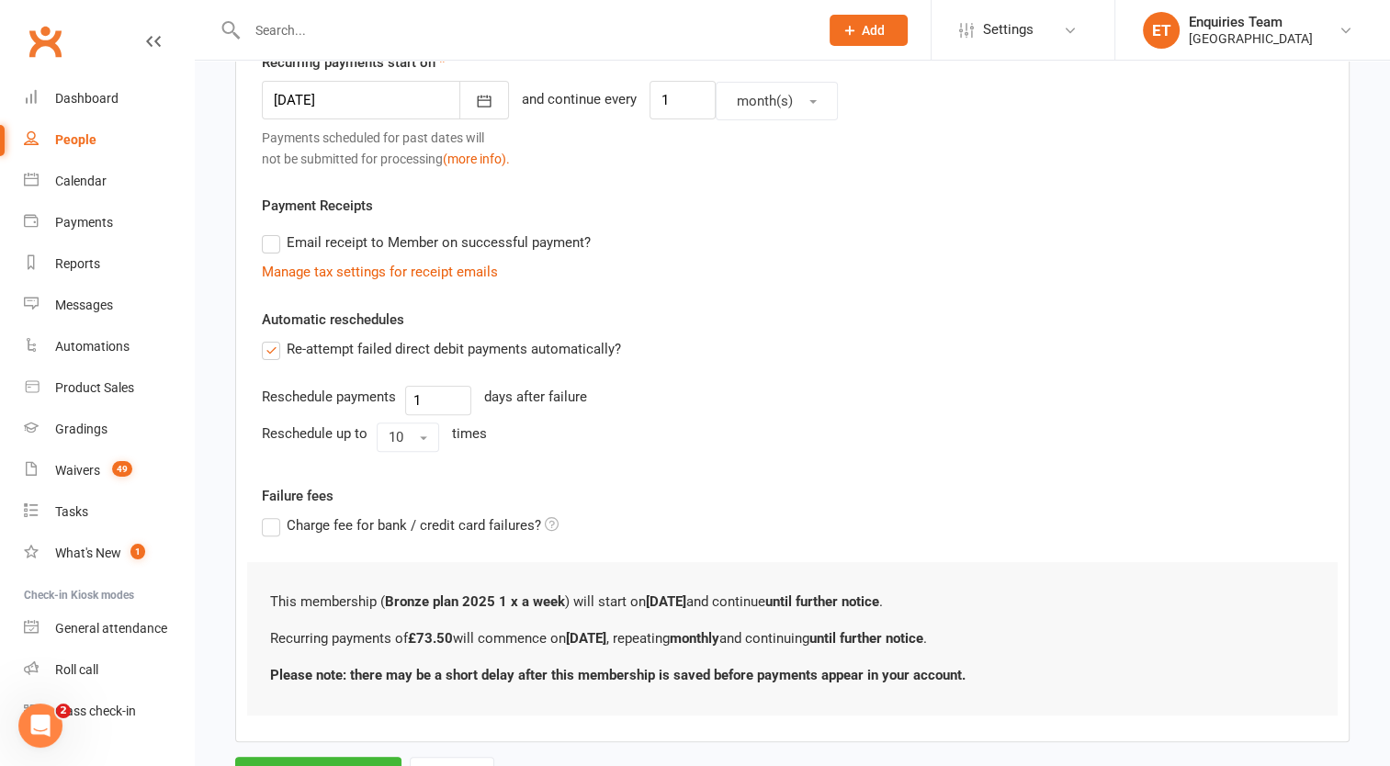
scroll to position [0, 0]
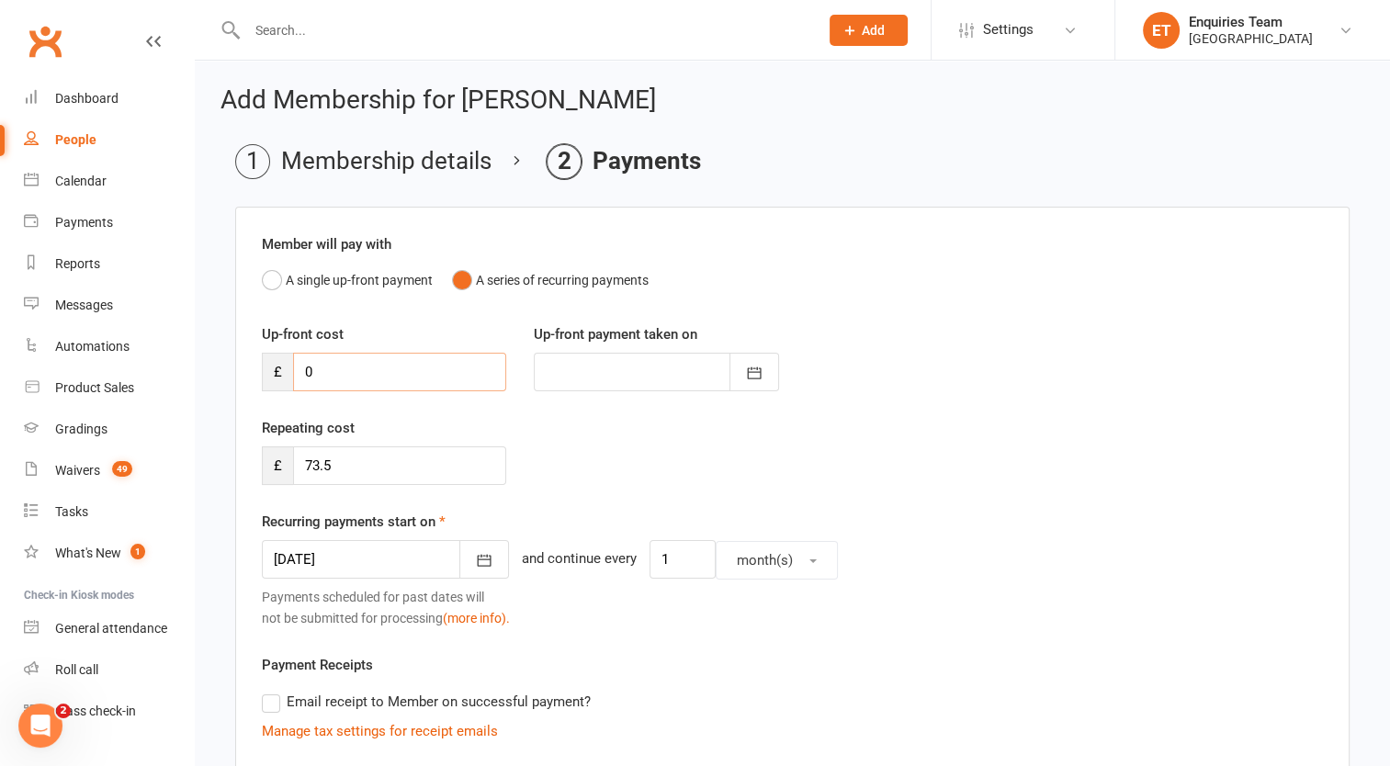
click at [326, 372] on input "0" at bounding box center [399, 372] width 213 height 39
drag, startPoint x: 312, startPoint y: 373, endPoint x: 269, endPoint y: 379, distance: 43.6
click at [269, 379] on div "£ 0" at bounding box center [384, 372] width 244 height 39
type input "1"
type input "[DATE]"
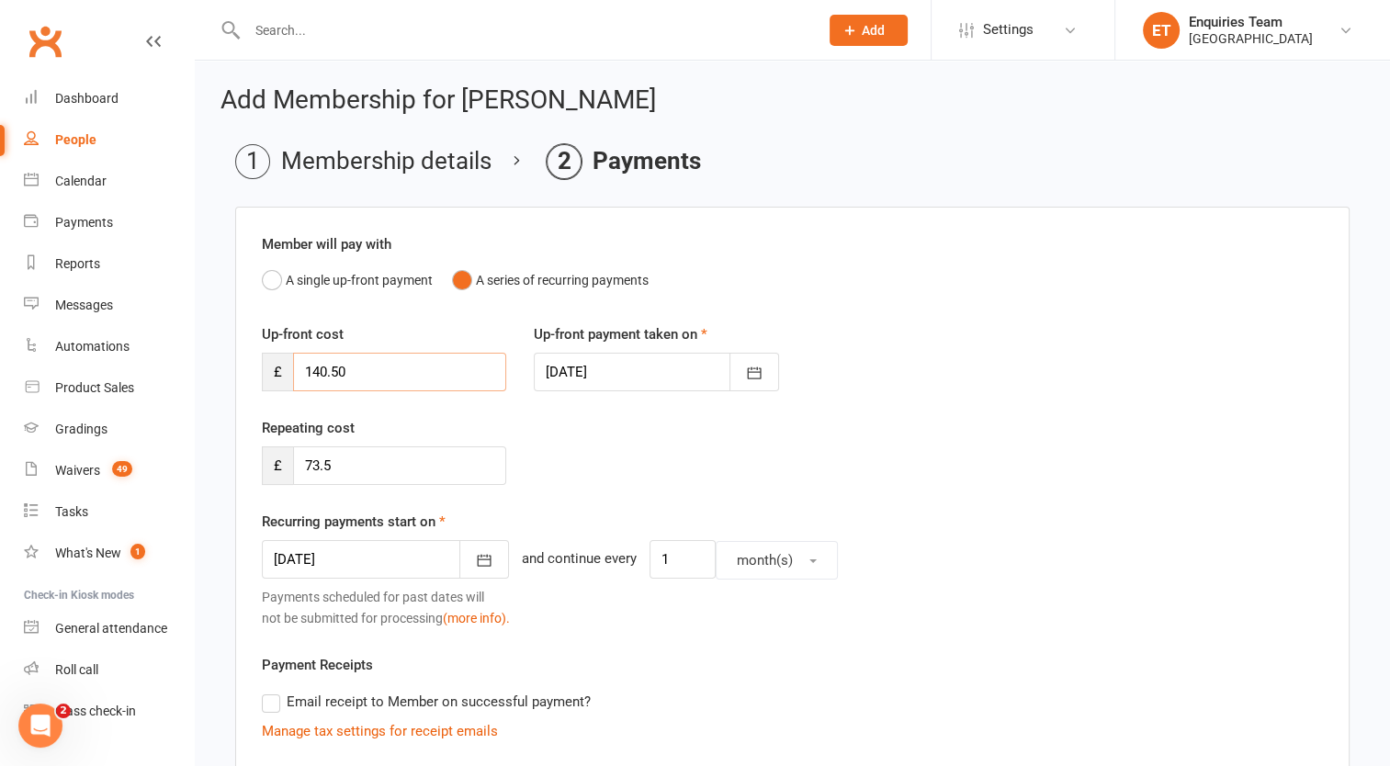
type input "140.50"
click at [335, 462] on input "73.5" at bounding box center [399, 465] width 213 height 39
click at [388, 564] on div at bounding box center [385, 559] width 247 height 39
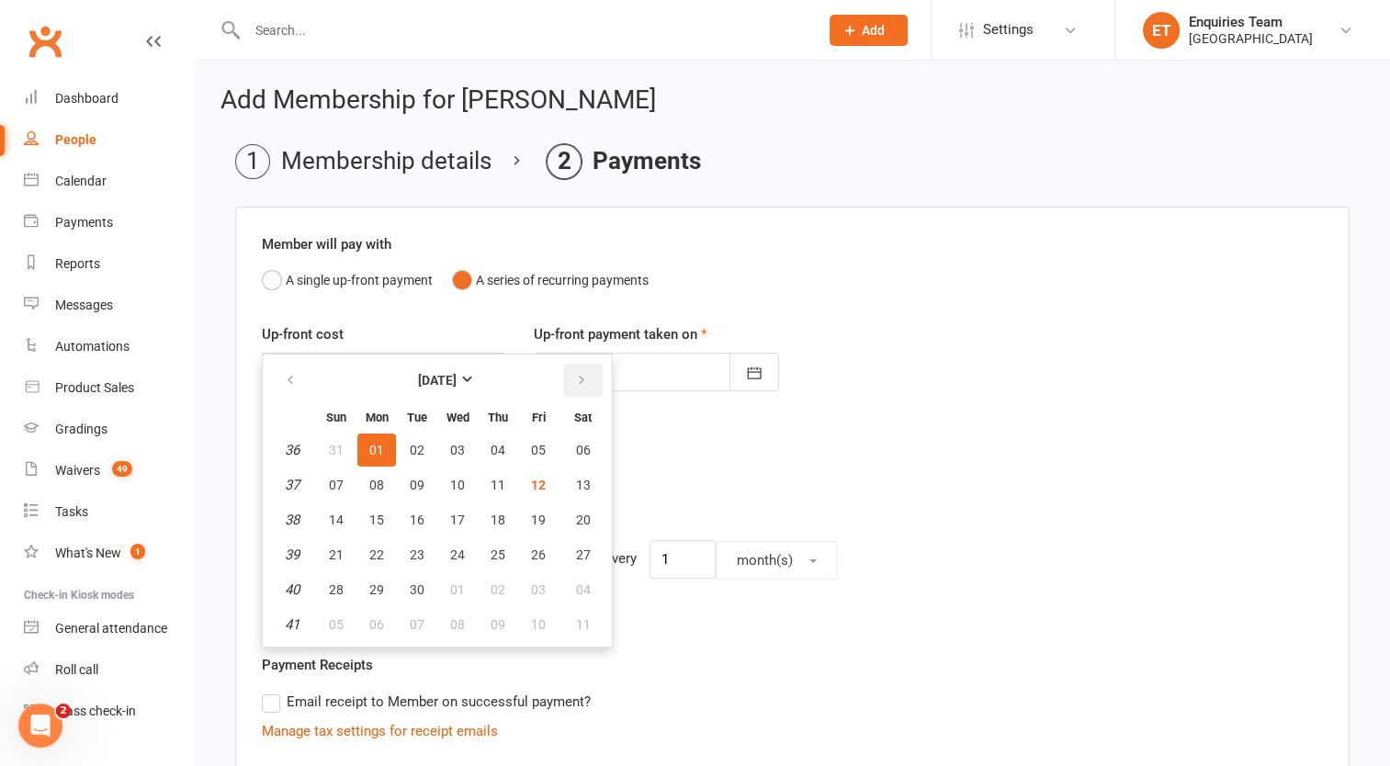
click at [576, 373] on icon "button" at bounding box center [581, 380] width 13 height 15
click at [455, 448] on span "01" at bounding box center [457, 450] width 15 height 15
type input "[DATE]"
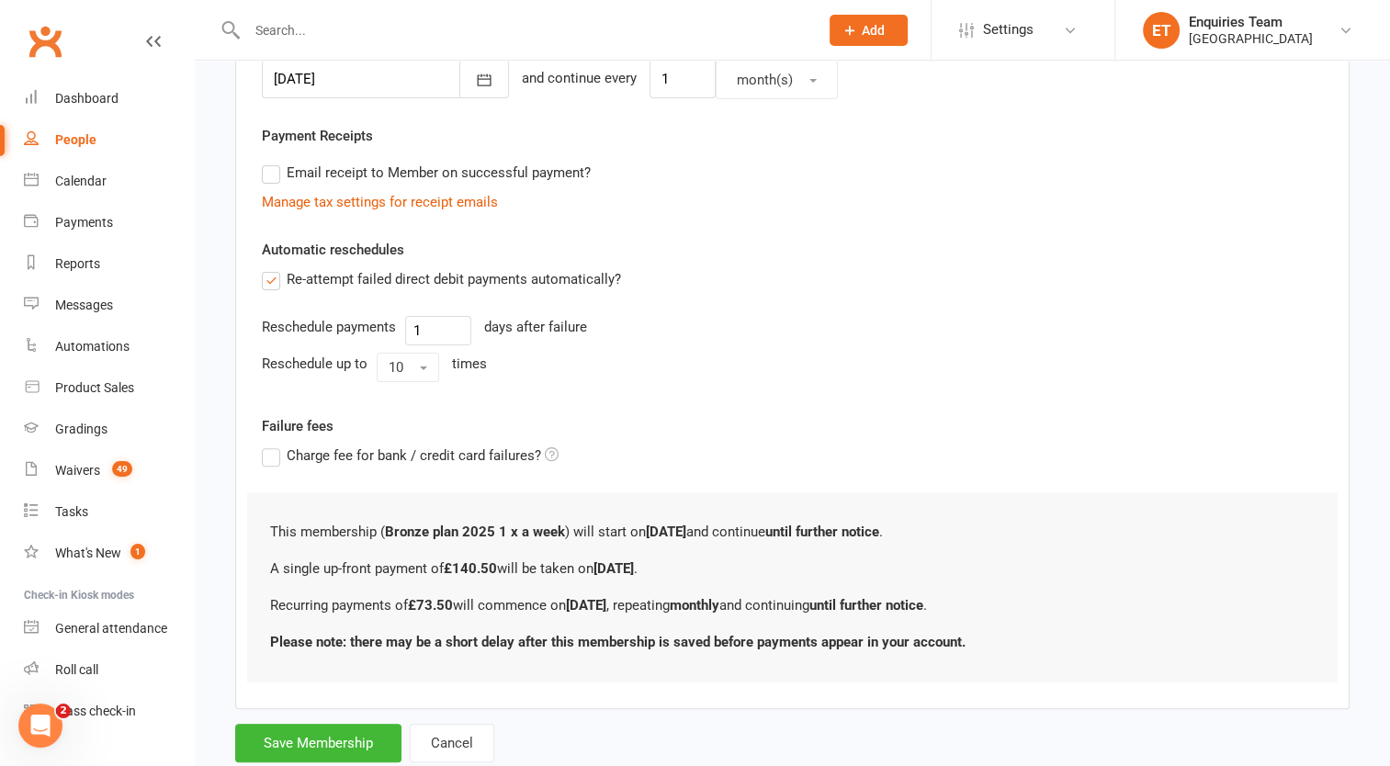
scroll to position [529, 0]
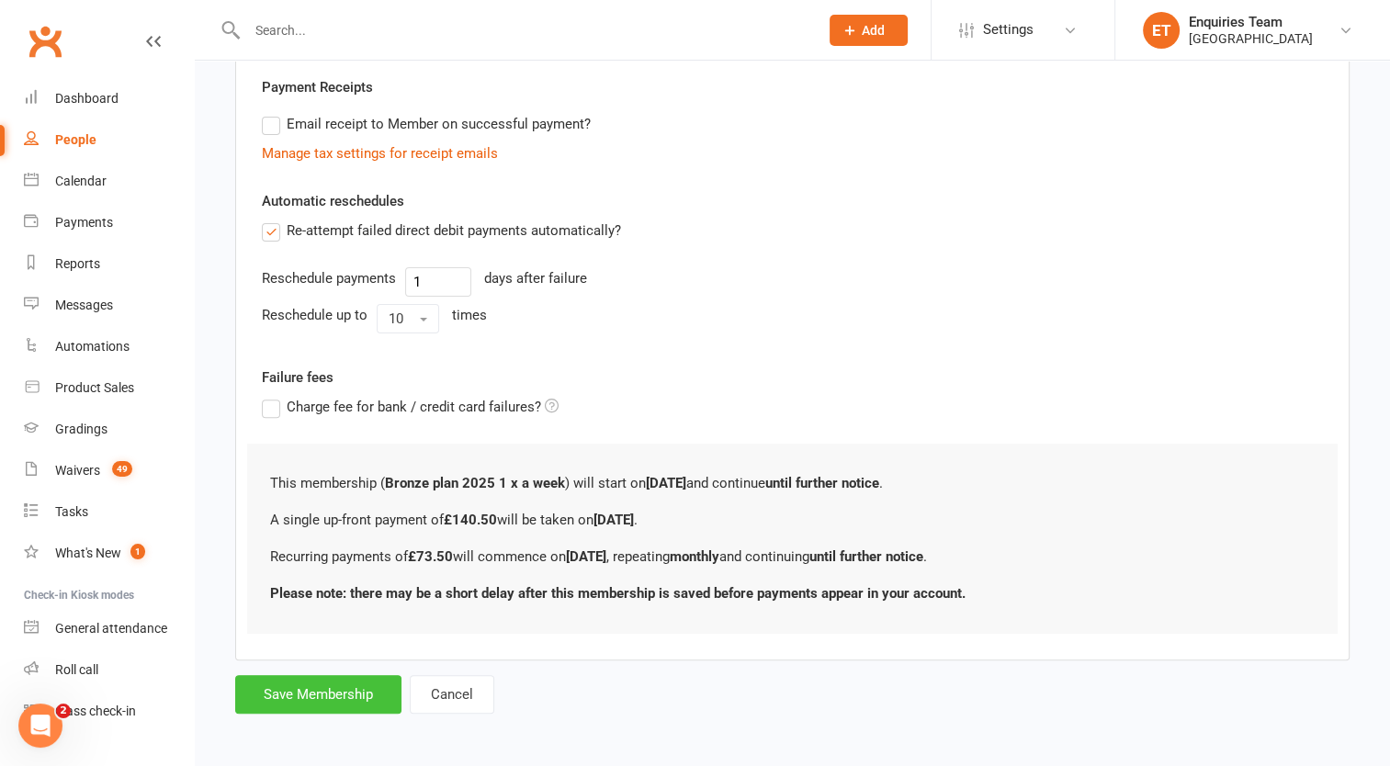
click at [316, 685] on button "Save Membership" at bounding box center [318, 694] width 166 height 39
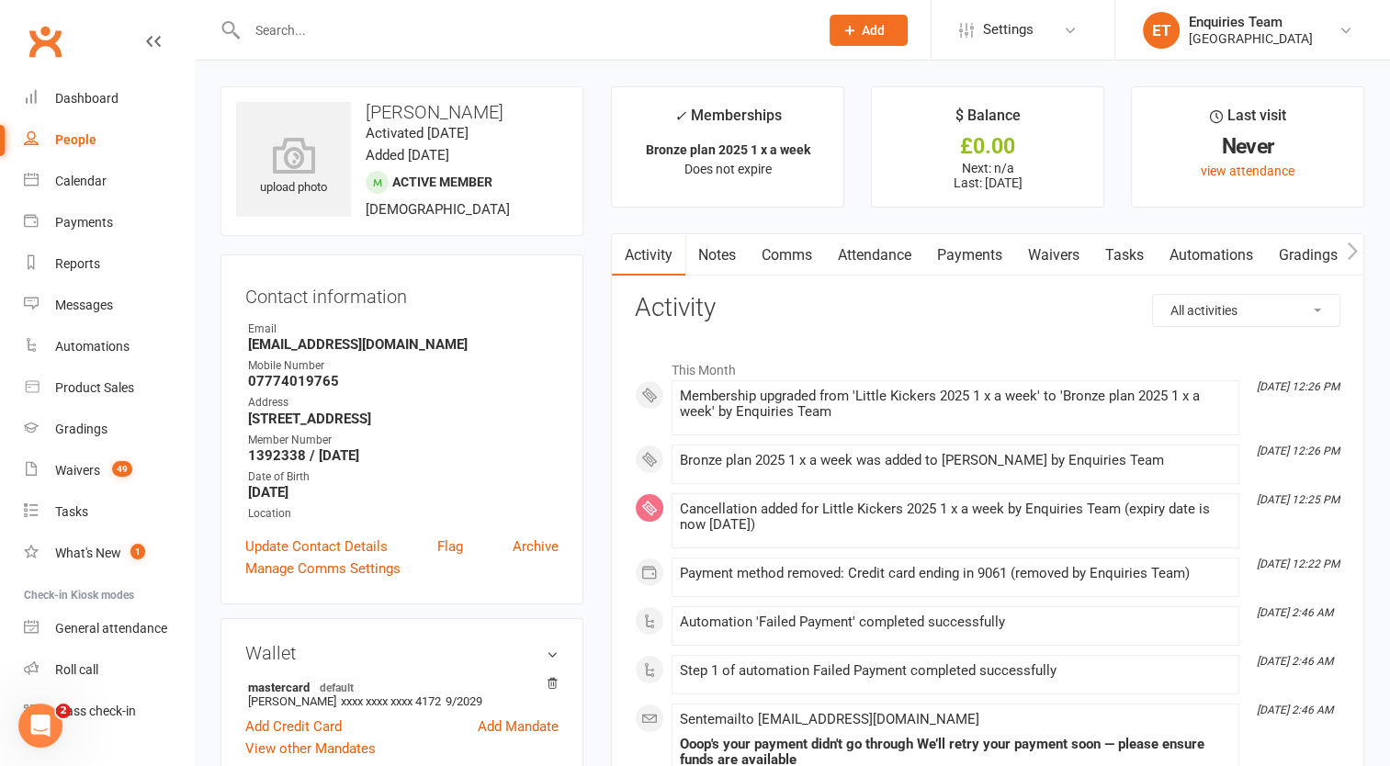
click at [979, 244] on link "Payments" at bounding box center [969, 255] width 91 height 42
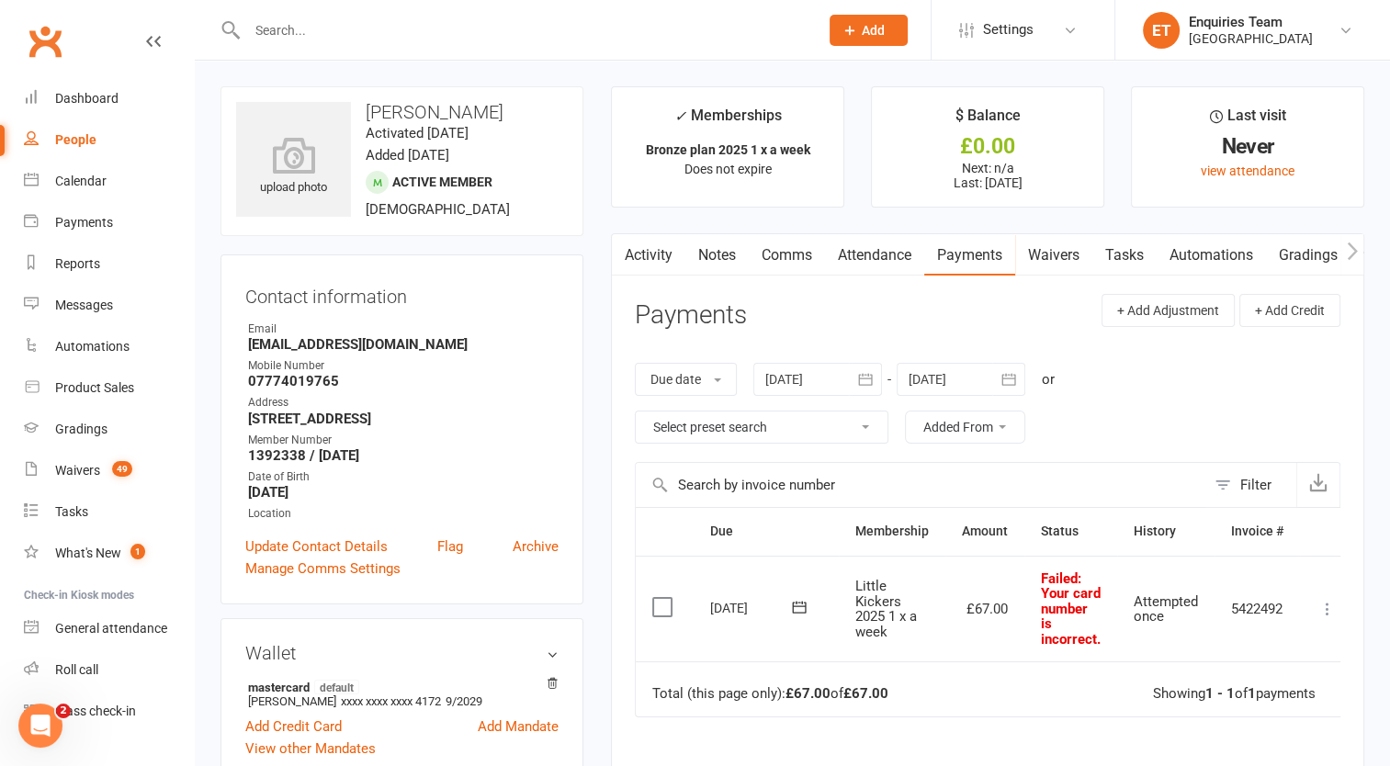
click at [789, 367] on div at bounding box center [817, 379] width 129 height 33
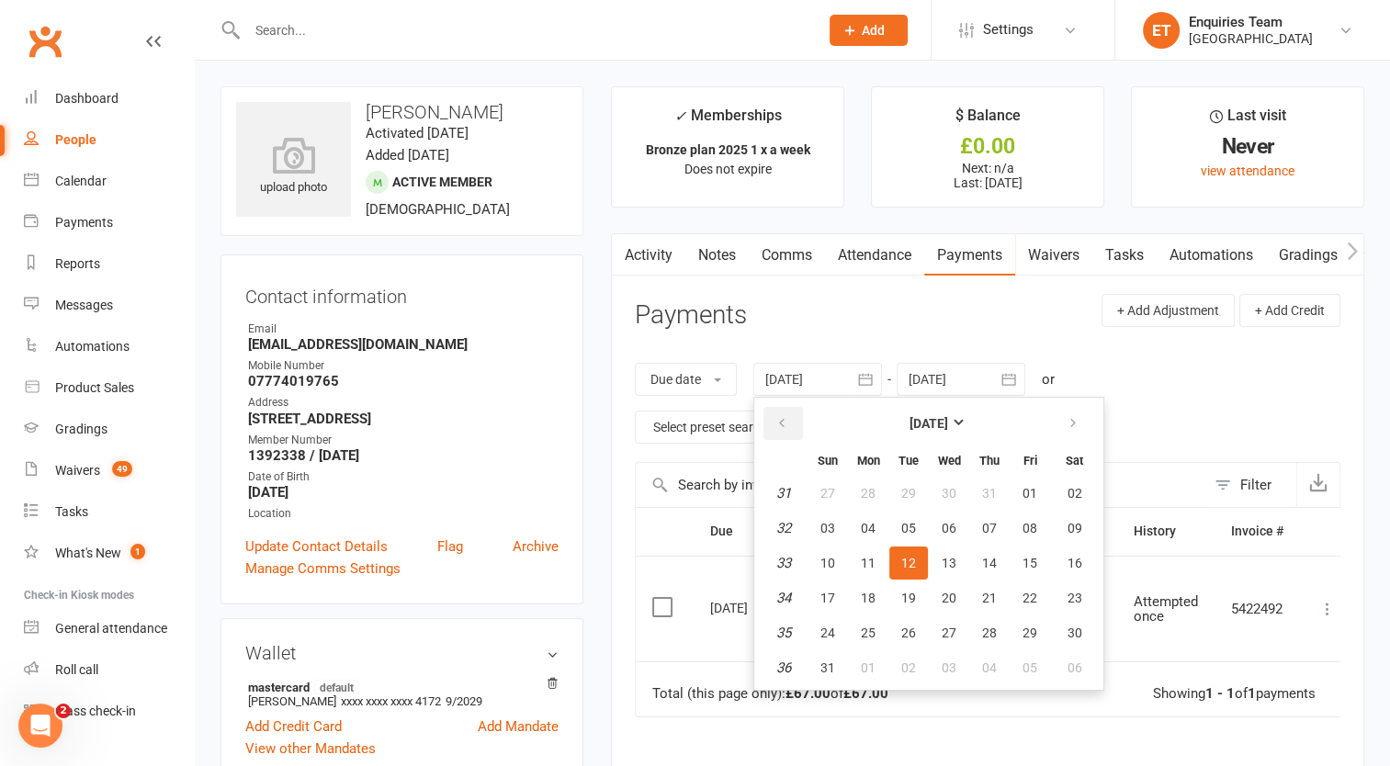
click at [783, 417] on icon "button" at bounding box center [781, 423] width 13 height 15
click at [988, 488] on span "01" at bounding box center [989, 493] width 15 height 15
type input "[DATE]"
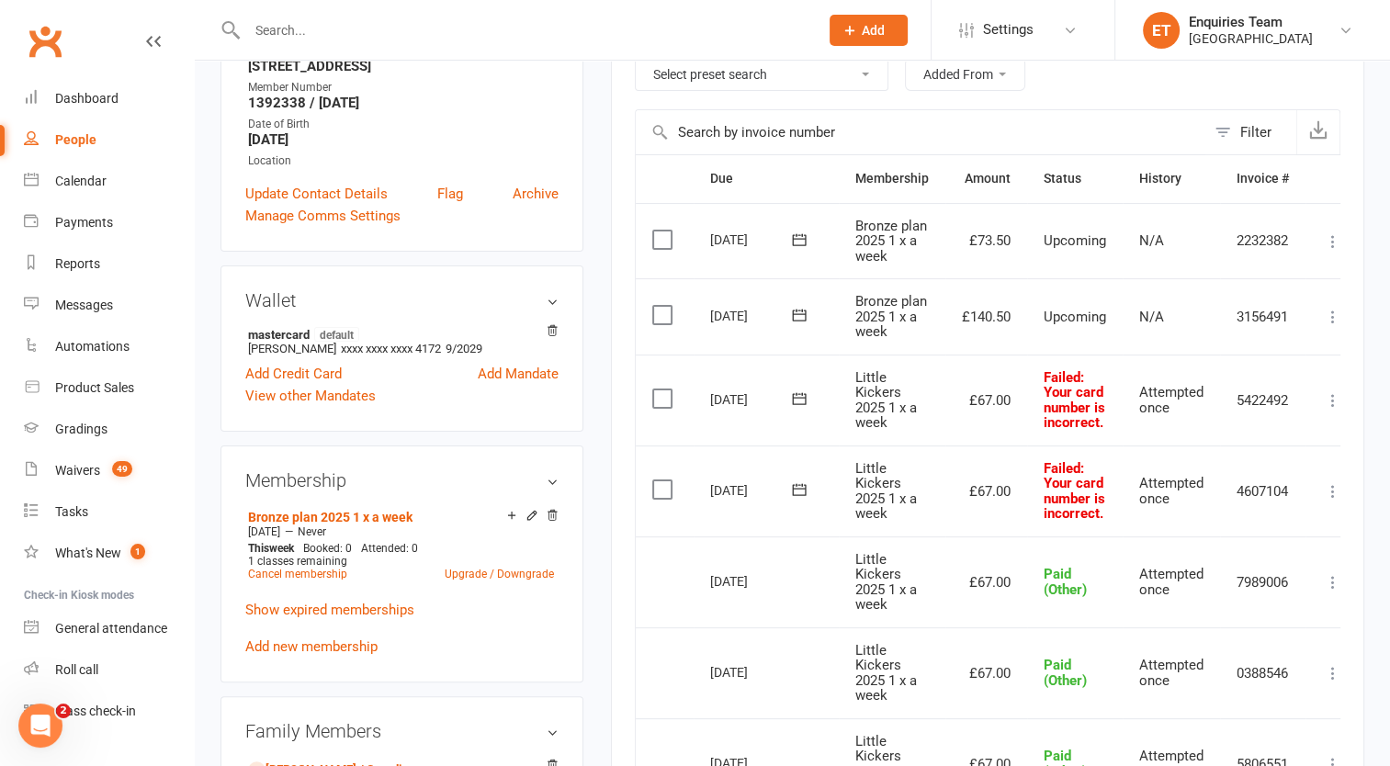
scroll to position [353, 0]
click at [666, 483] on label at bounding box center [664, 489] width 25 height 18
click at [664, 480] on input "checkbox" at bounding box center [658, 480] width 12 height 0
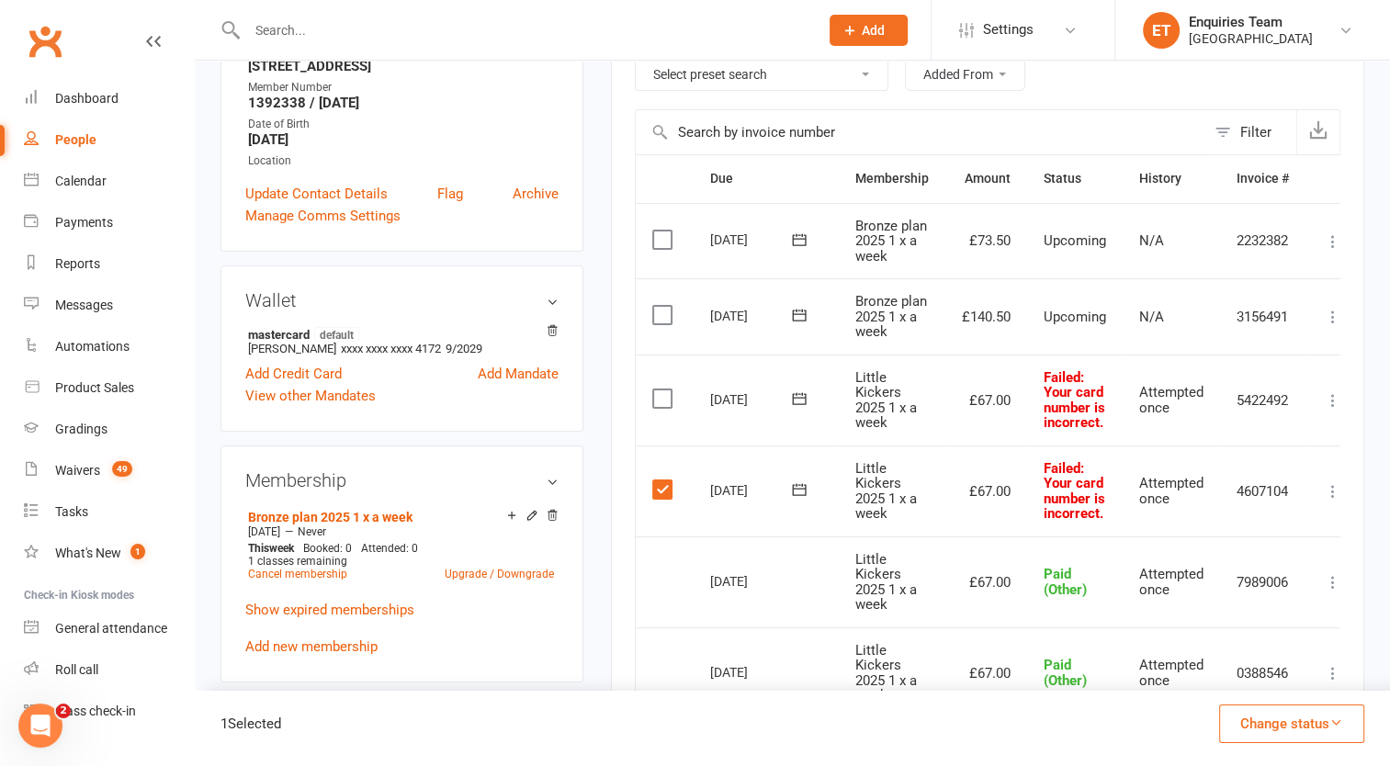
click at [659, 392] on label at bounding box center [664, 398] width 25 height 18
click at [659, 389] on input "checkbox" at bounding box center [658, 389] width 12 height 0
click at [1330, 724] on icon "button" at bounding box center [1336, 722] width 14 height 14
click at [1223, 677] on link "Skipped" at bounding box center [1272, 674] width 182 height 37
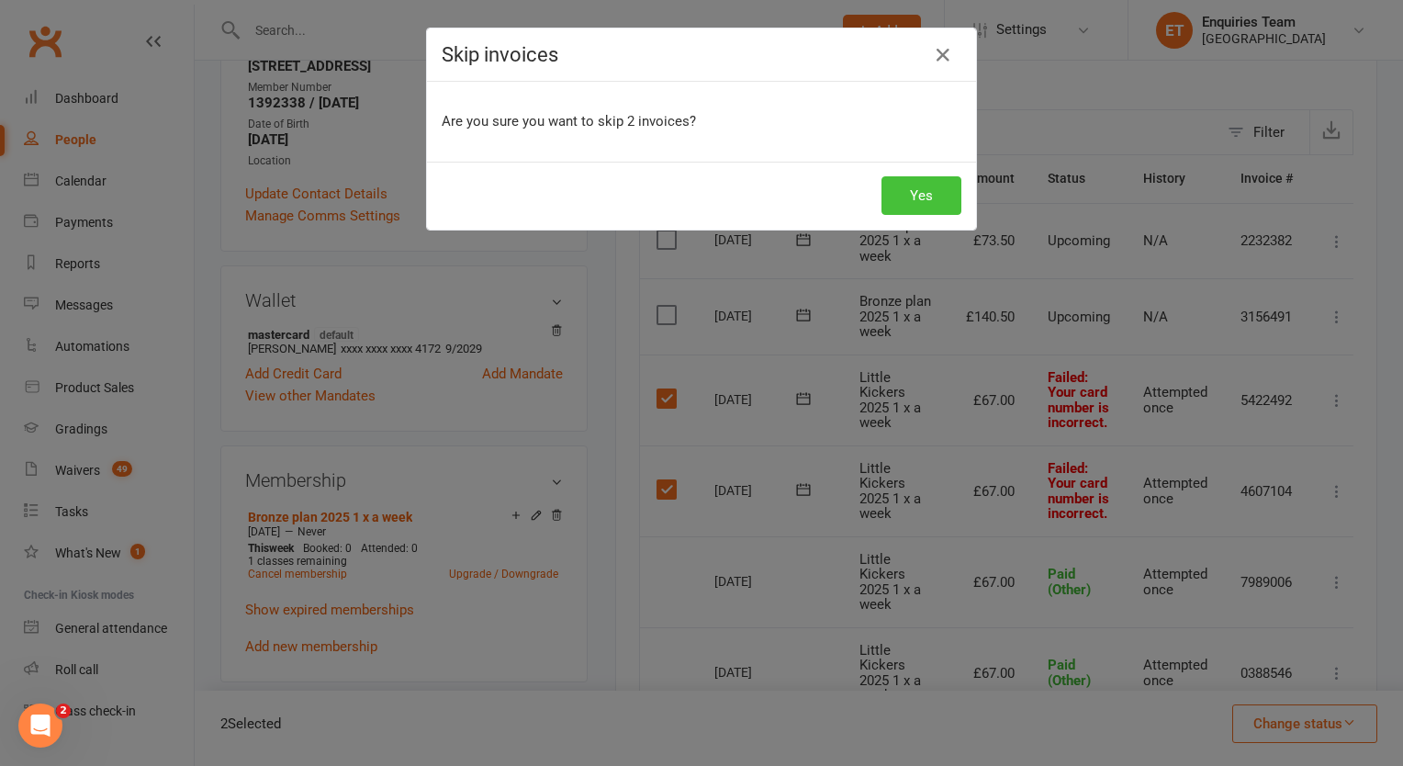
click at [912, 180] on button "Yes" at bounding box center [922, 195] width 80 height 39
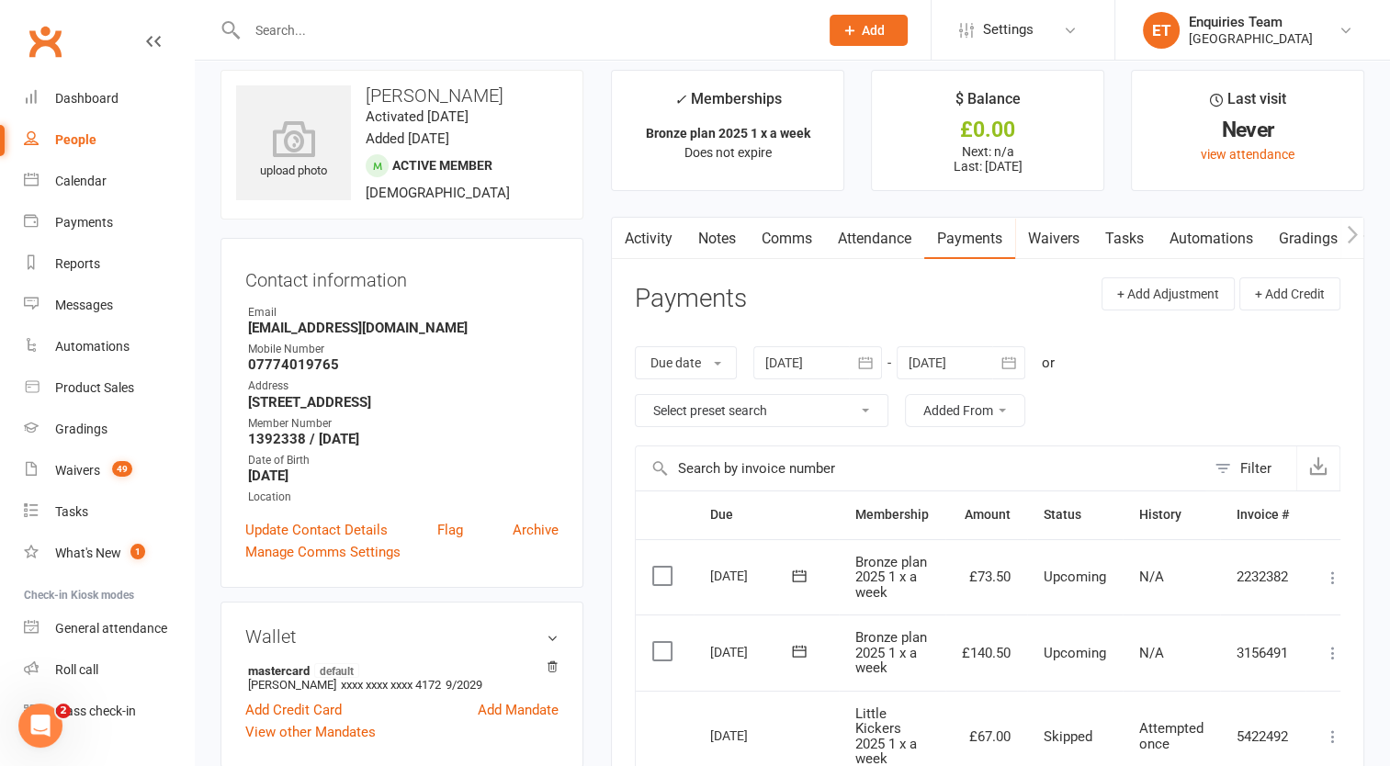
scroll to position [0, 0]
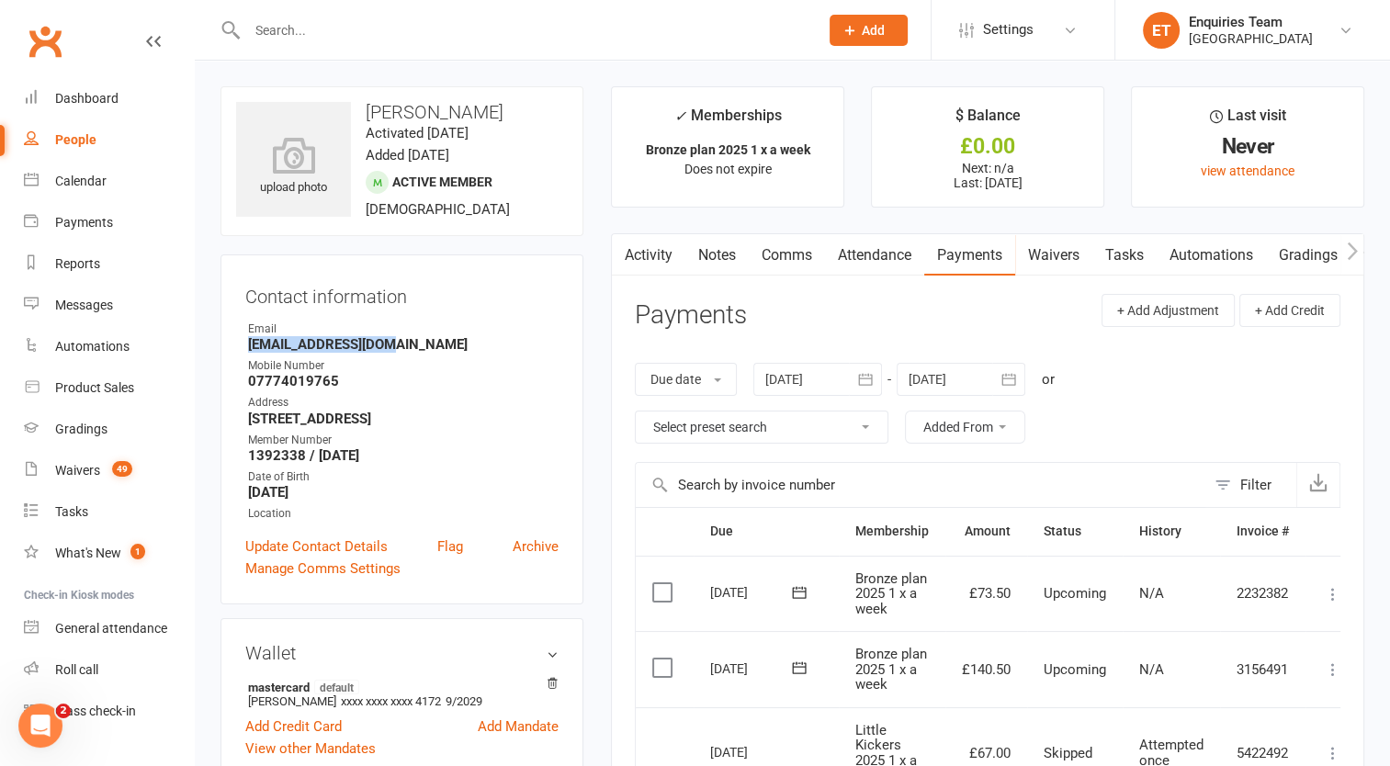
drag, startPoint x: 389, startPoint y: 343, endPoint x: 242, endPoint y: 344, distance: 147.9
click at [242, 344] on div "Contact information Owner Email [EMAIL_ADDRESS][DOMAIN_NAME] Mobile Number [PHO…" at bounding box center [401, 429] width 363 height 350
copy strong "[EMAIL_ADDRESS][DOMAIN_NAME]"
